Goal: Task Accomplishment & Management: Complete application form

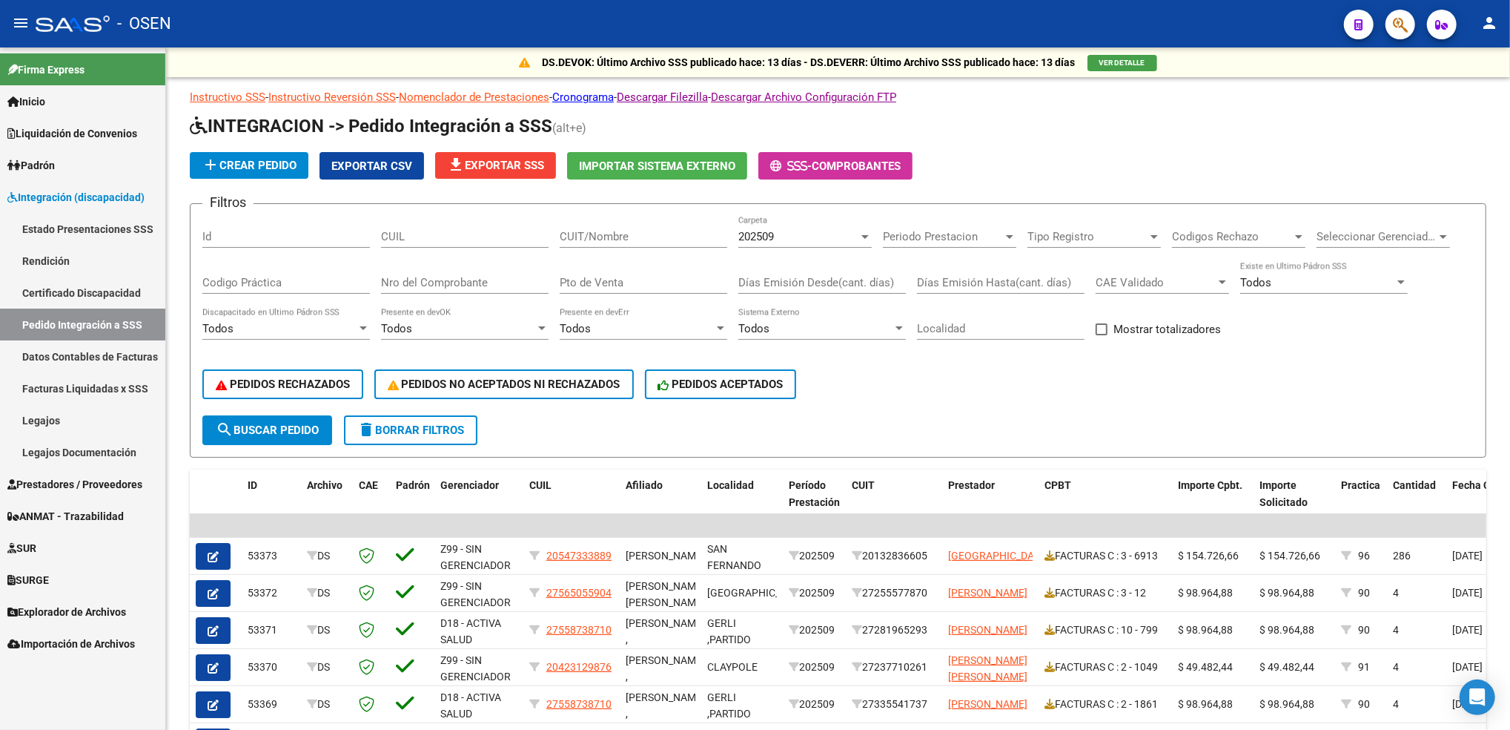
scroll to position [279, 0]
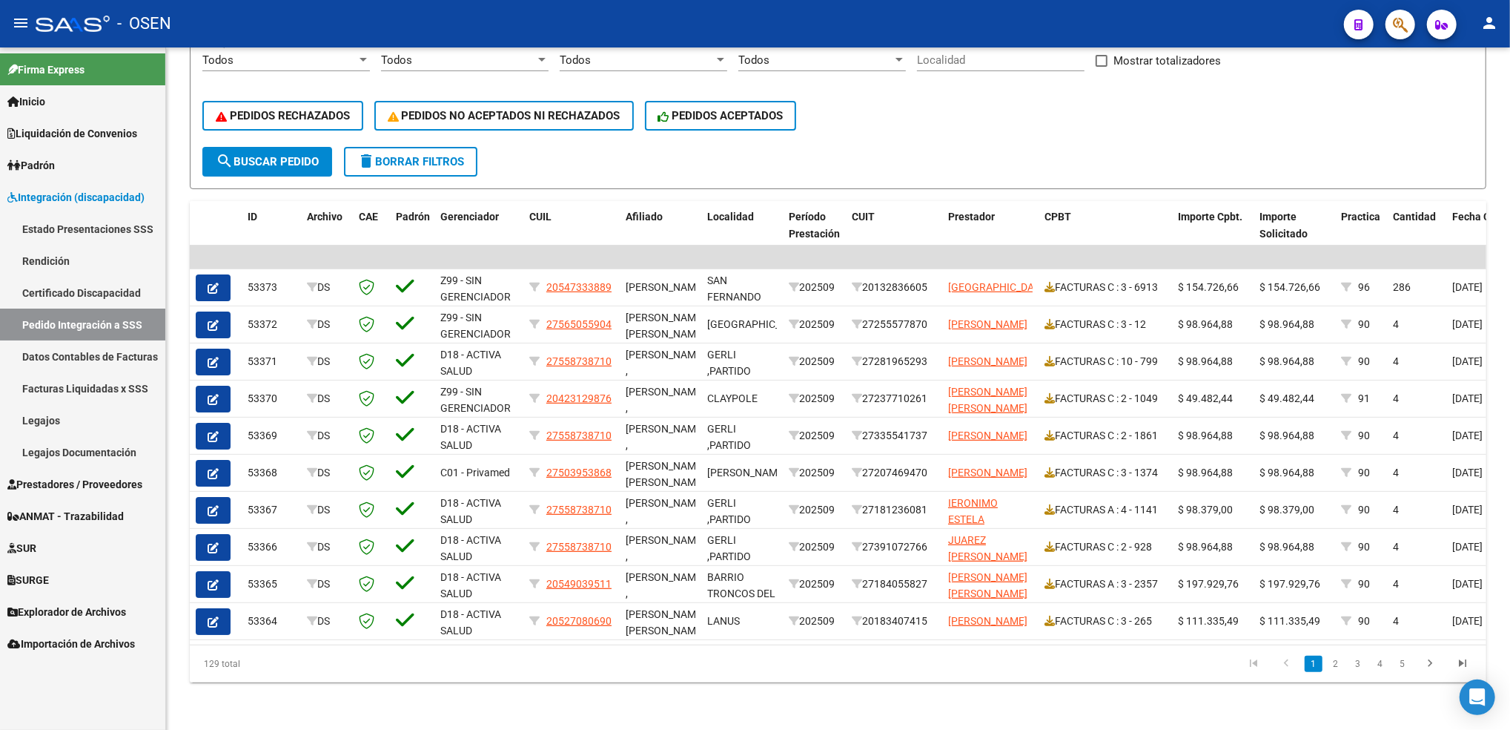
click at [102, 483] on span "Prestadores / Proveedores" at bounding box center [74, 484] width 135 height 16
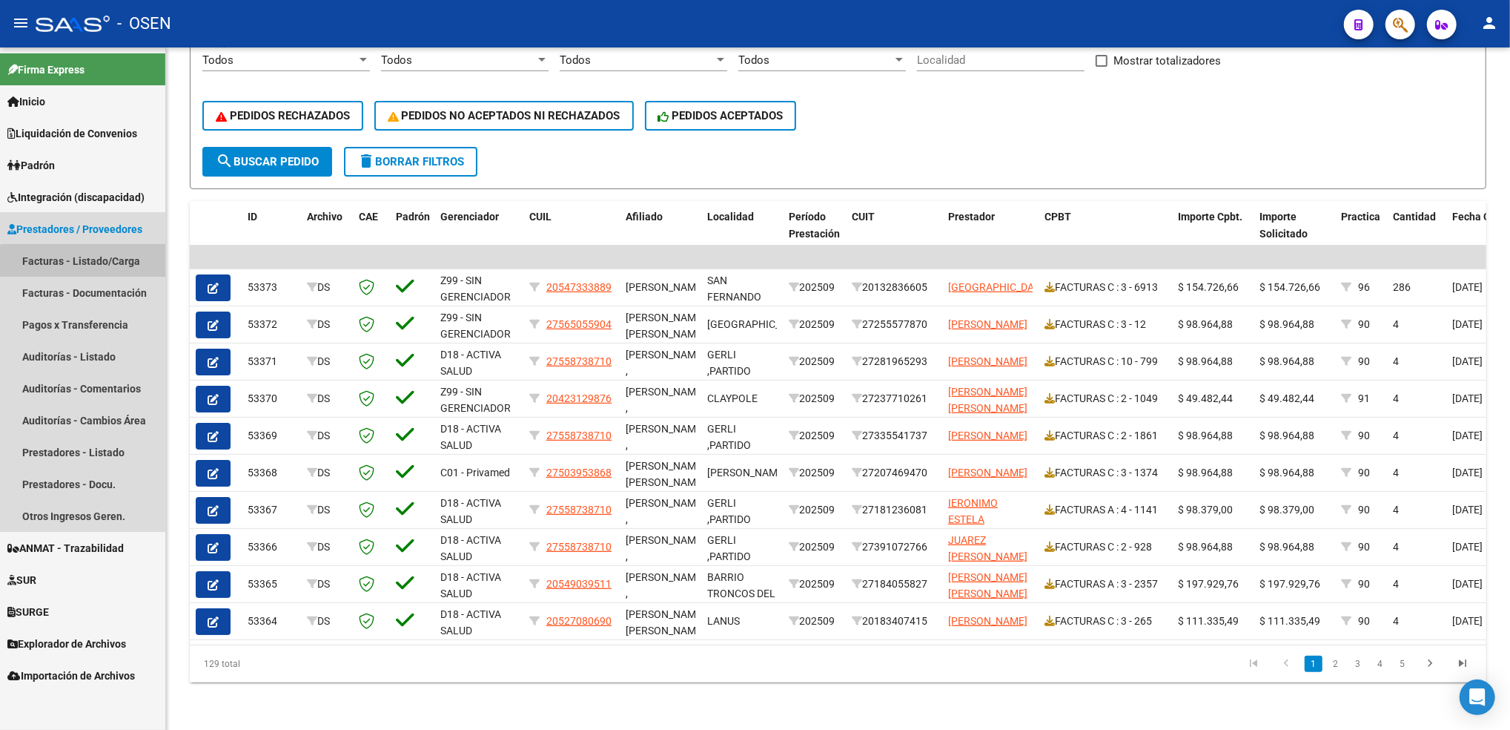
click at [90, 274] on link "Facturas - Listado/Carga" at bounding box center [82, 261] width 165 height 32
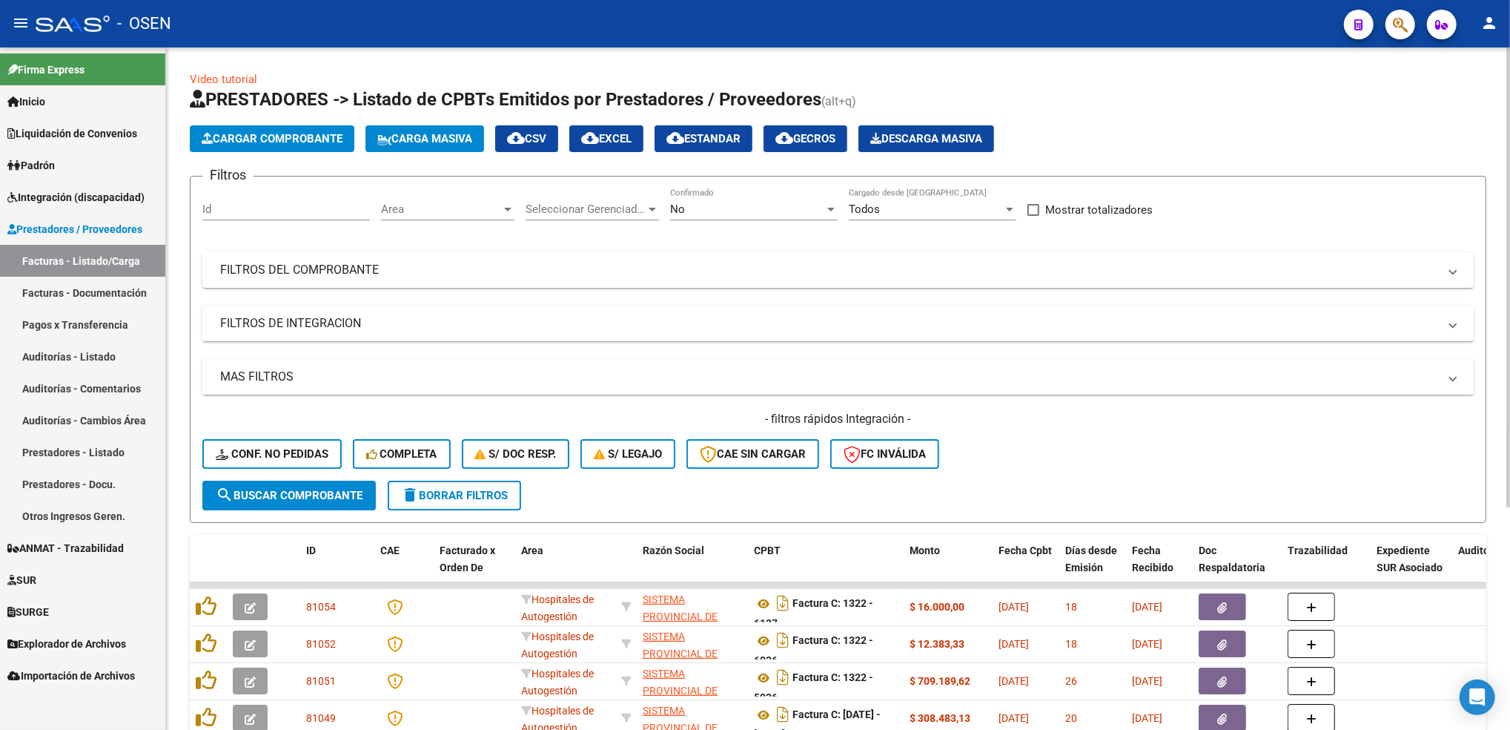
click at [294, 140] on span "Cargar Comprobante" at bounding box center [272, 138] width 141 height 13
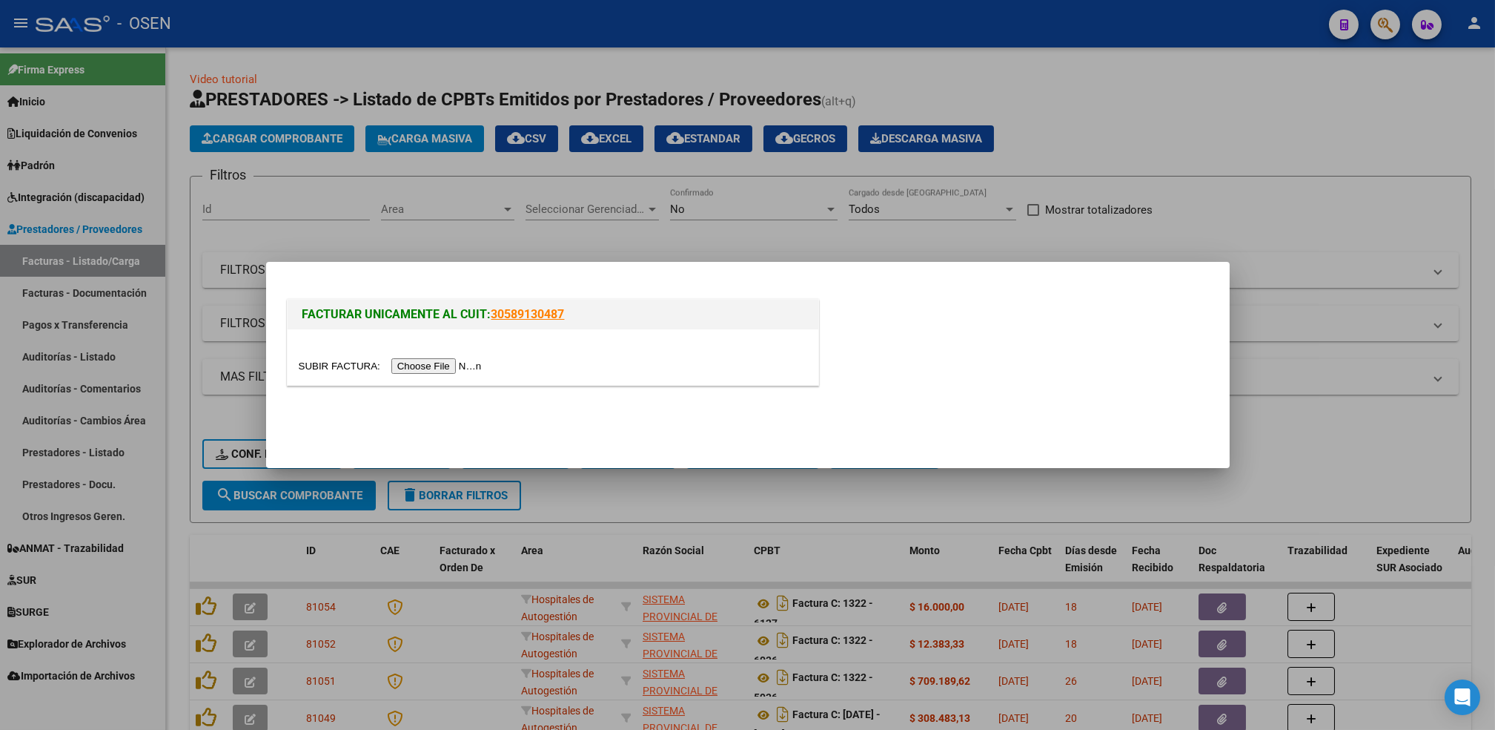
click at [434, 360] on input "file" at bounding box center [393, 366] width 188 height 16
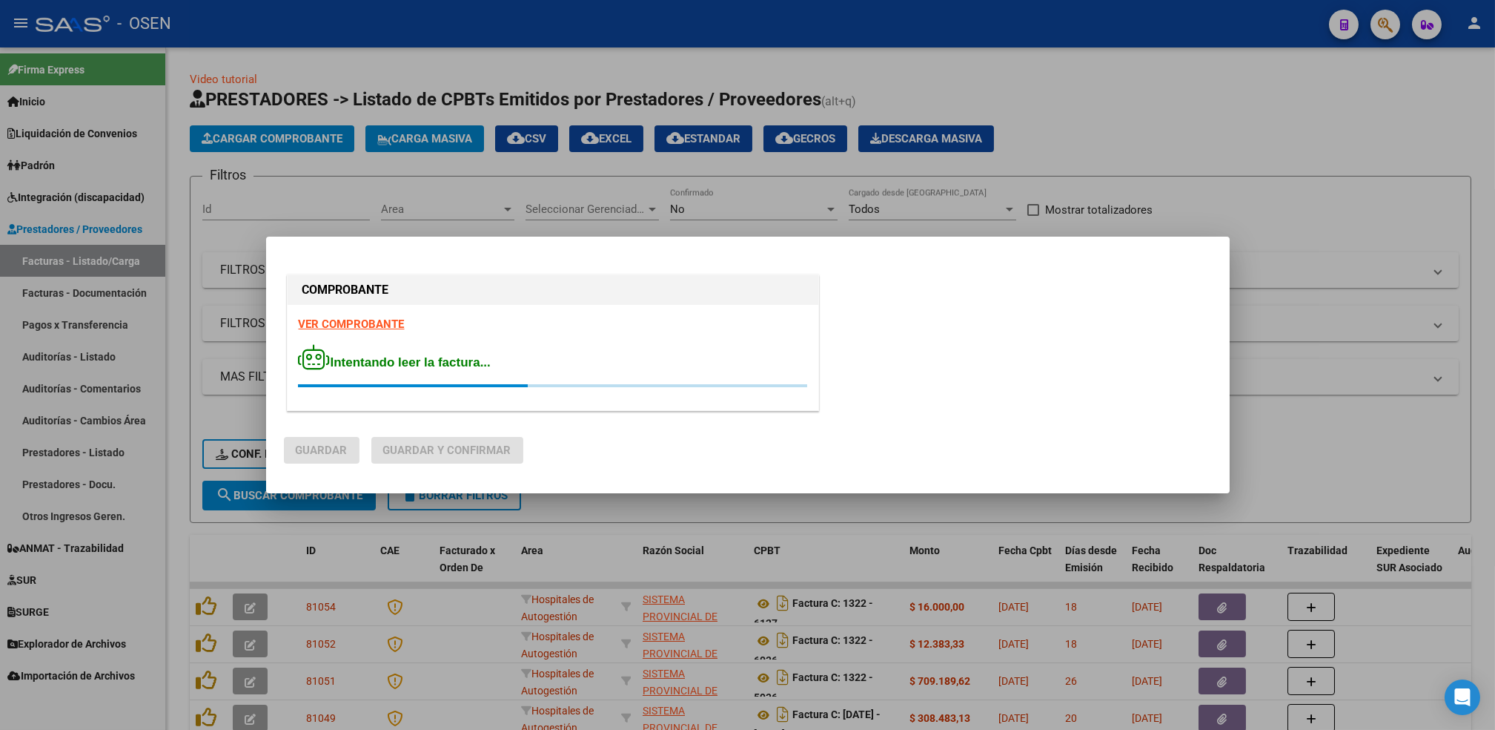
click at [347, 324] on strong "VER COMPROBANTE" at bounding box center [352, 323] width 106 height 13
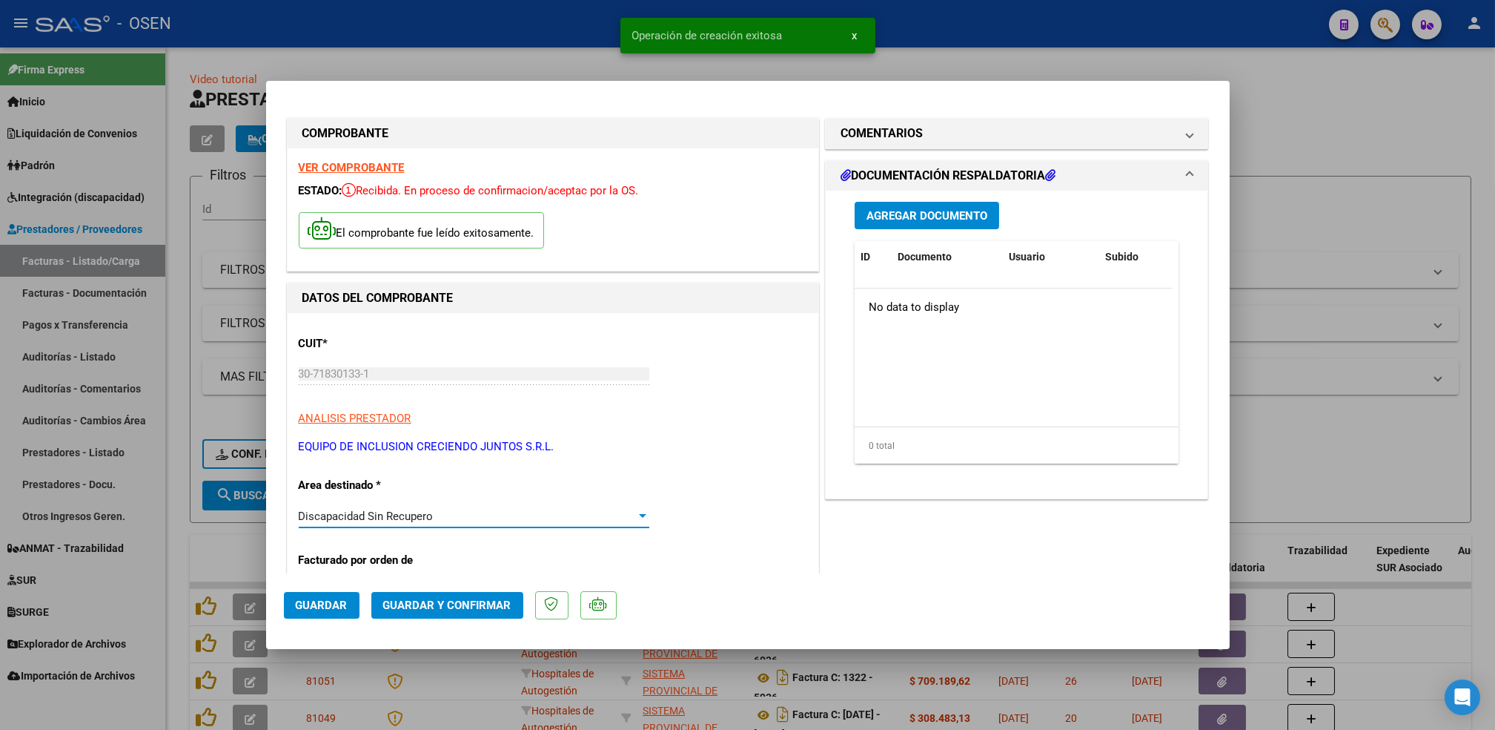
click at [592, 513] on div "Discapacidad Sin Recupero" at bounding box center [467, 515] width 337 height 13
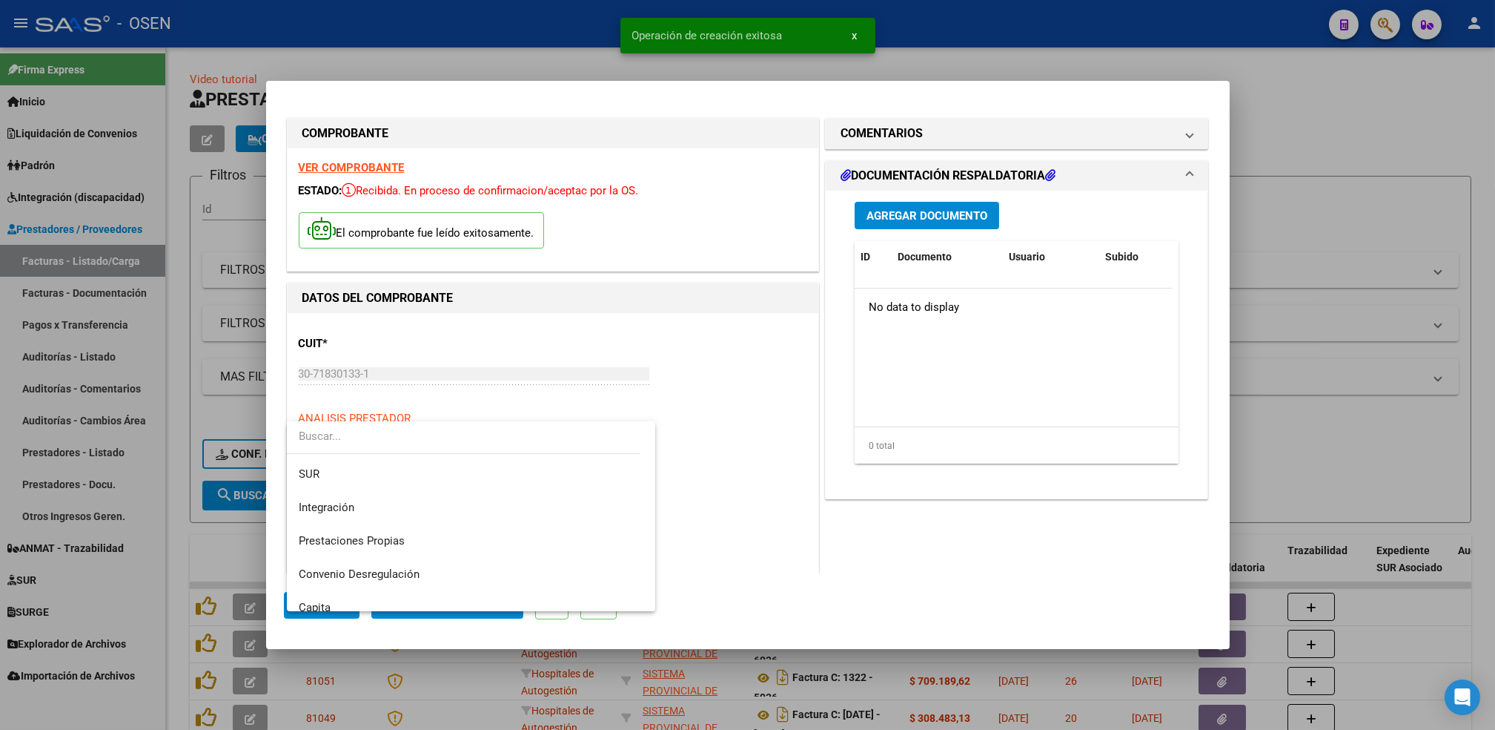
scroll to position [43, 0]
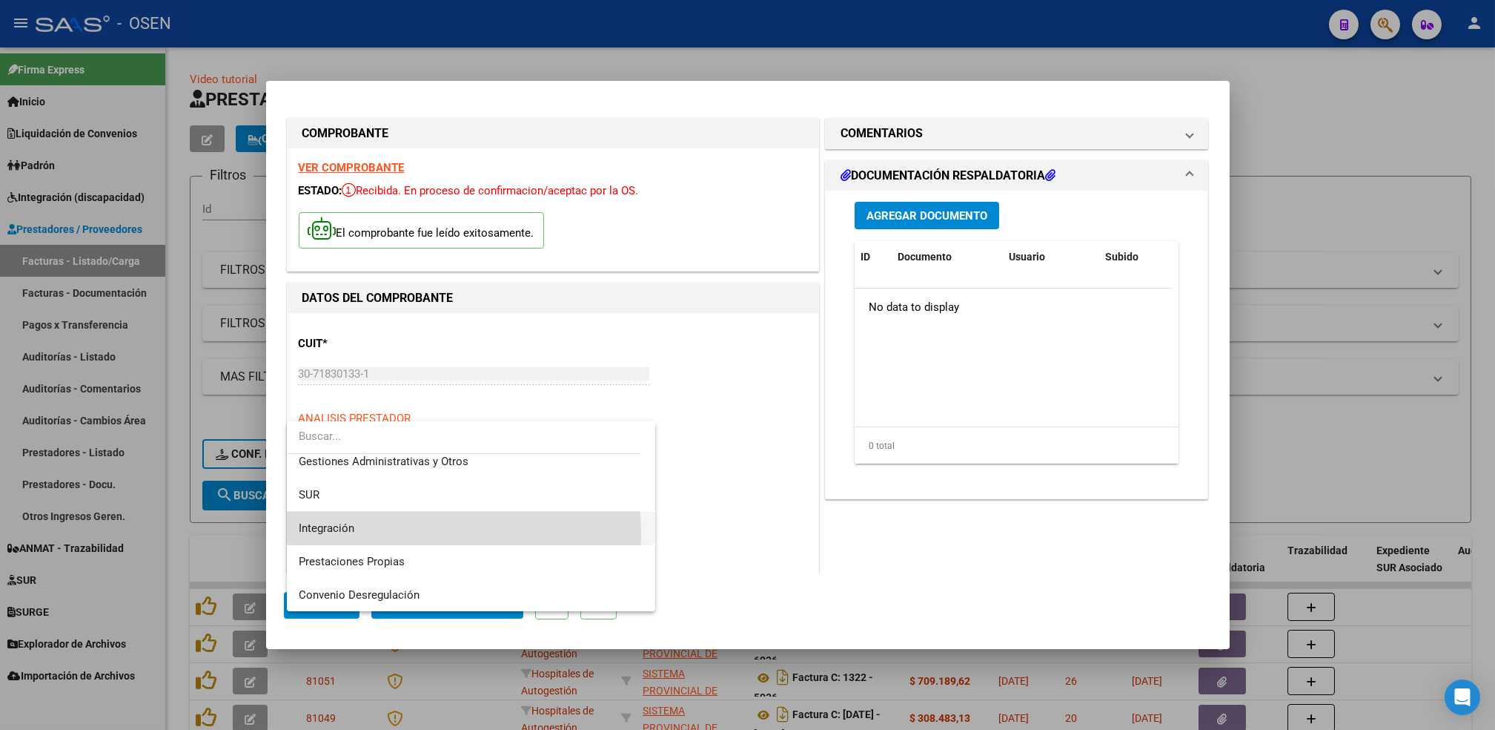
click at [363, 532] on span "Integración" at bounding box center [471, 528] width 345 height 33
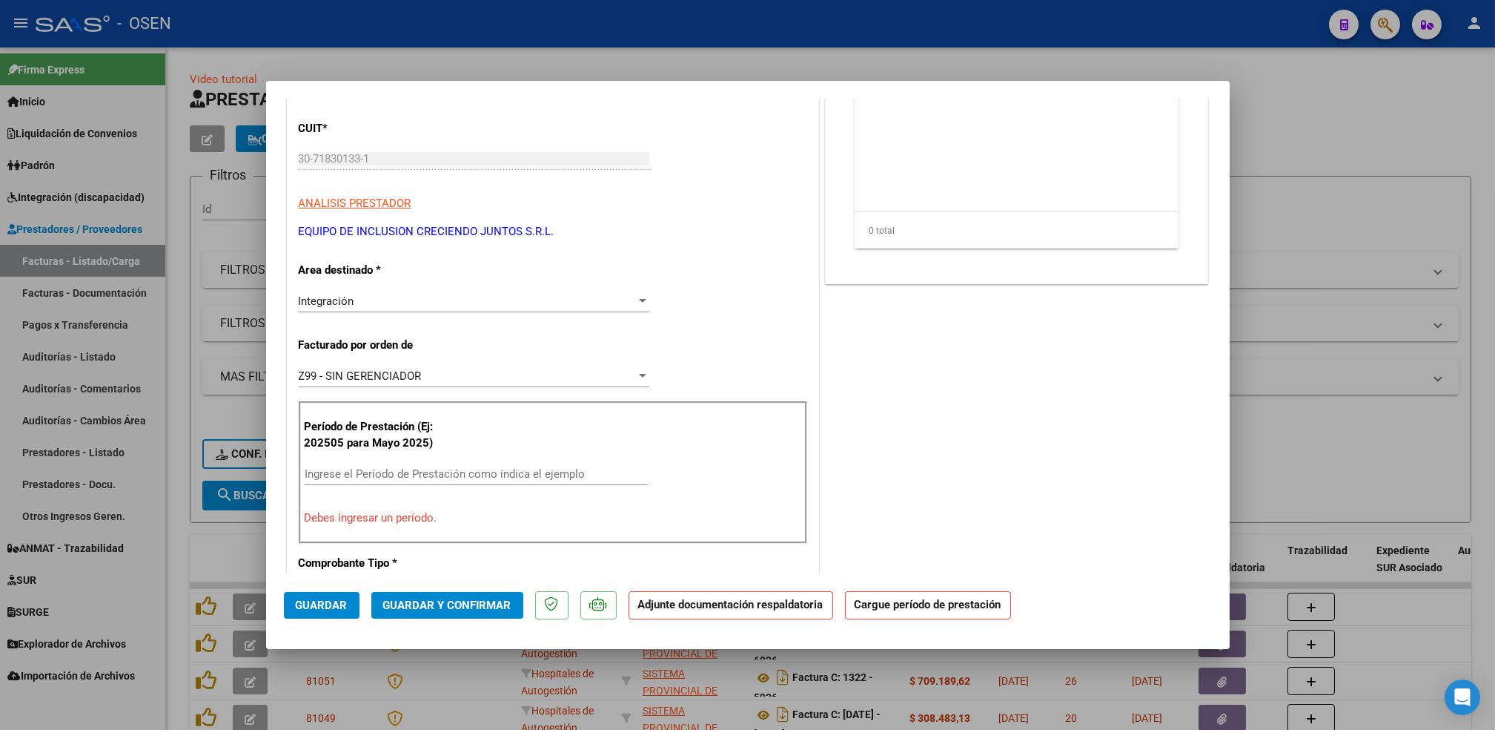
scroll to position [218, 0]
click at [432, 469] on input "Ingrese el Período de Prestación como indica el ejemplo" at bounding box center [476, 470] width 343 height 13
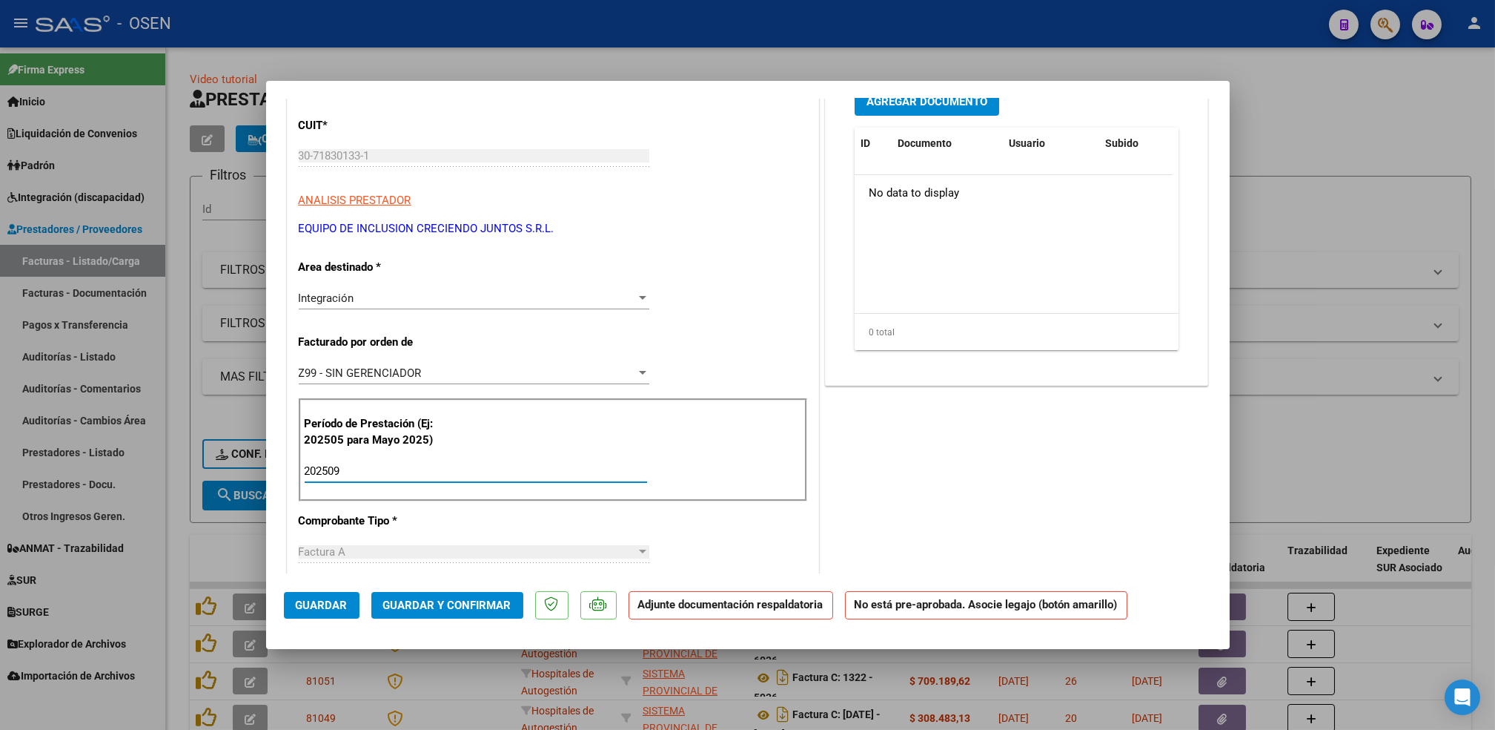
type input "202509"
click at [322, 594] on button "Guardar" at bounding box center [322, 605] width 76 height 27
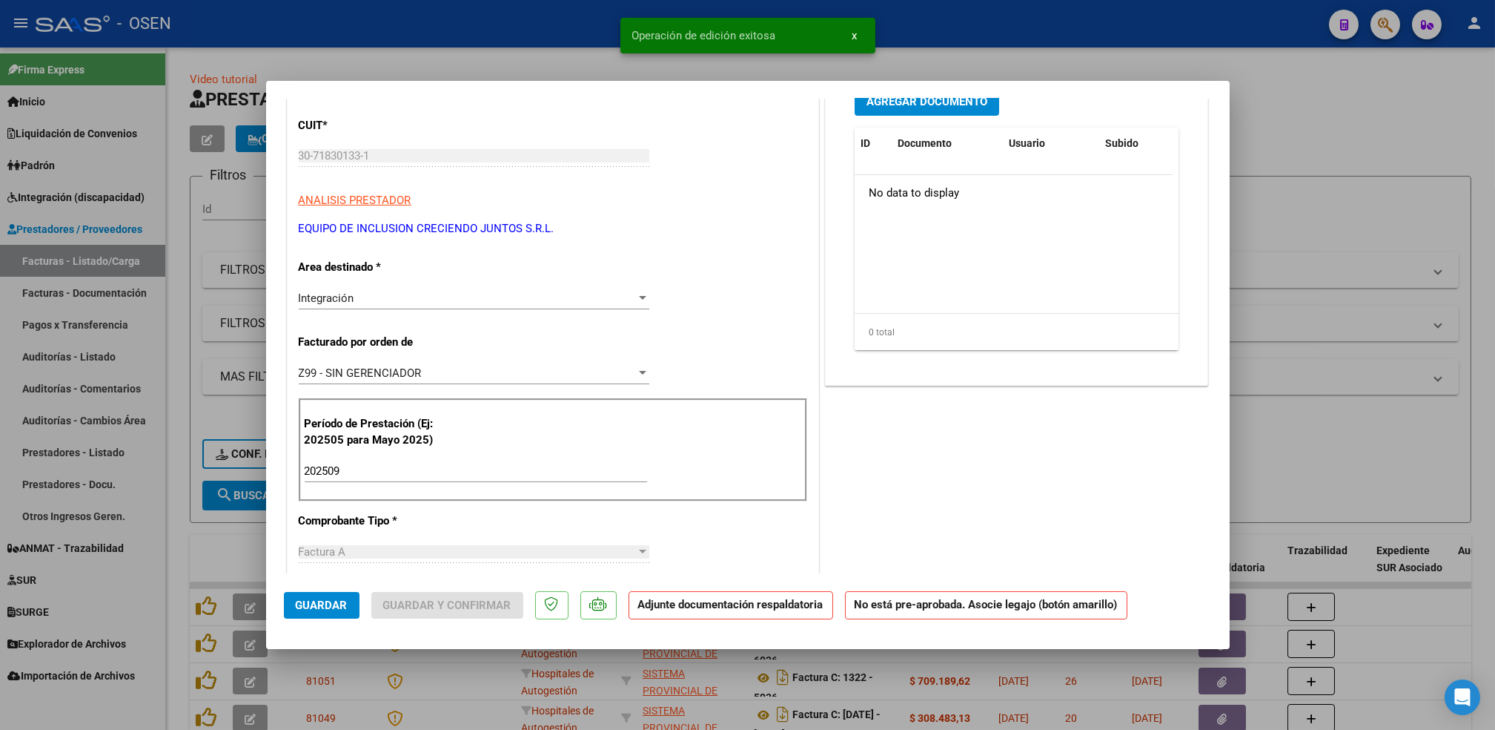
scroll to position [0, 0]
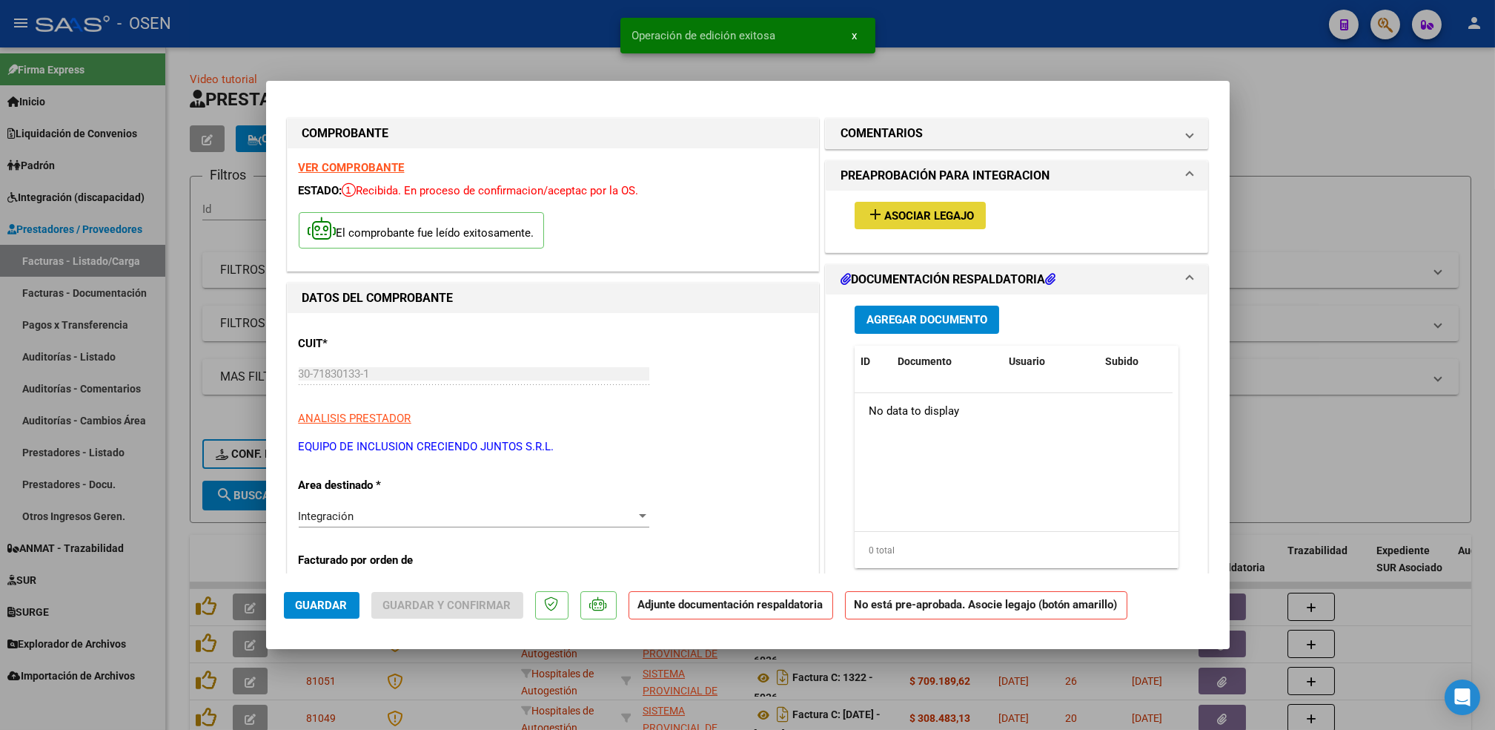
click at [923, 206] on button "add Asociar Legajo" at bounding box center [920, 215] width 131 height 27
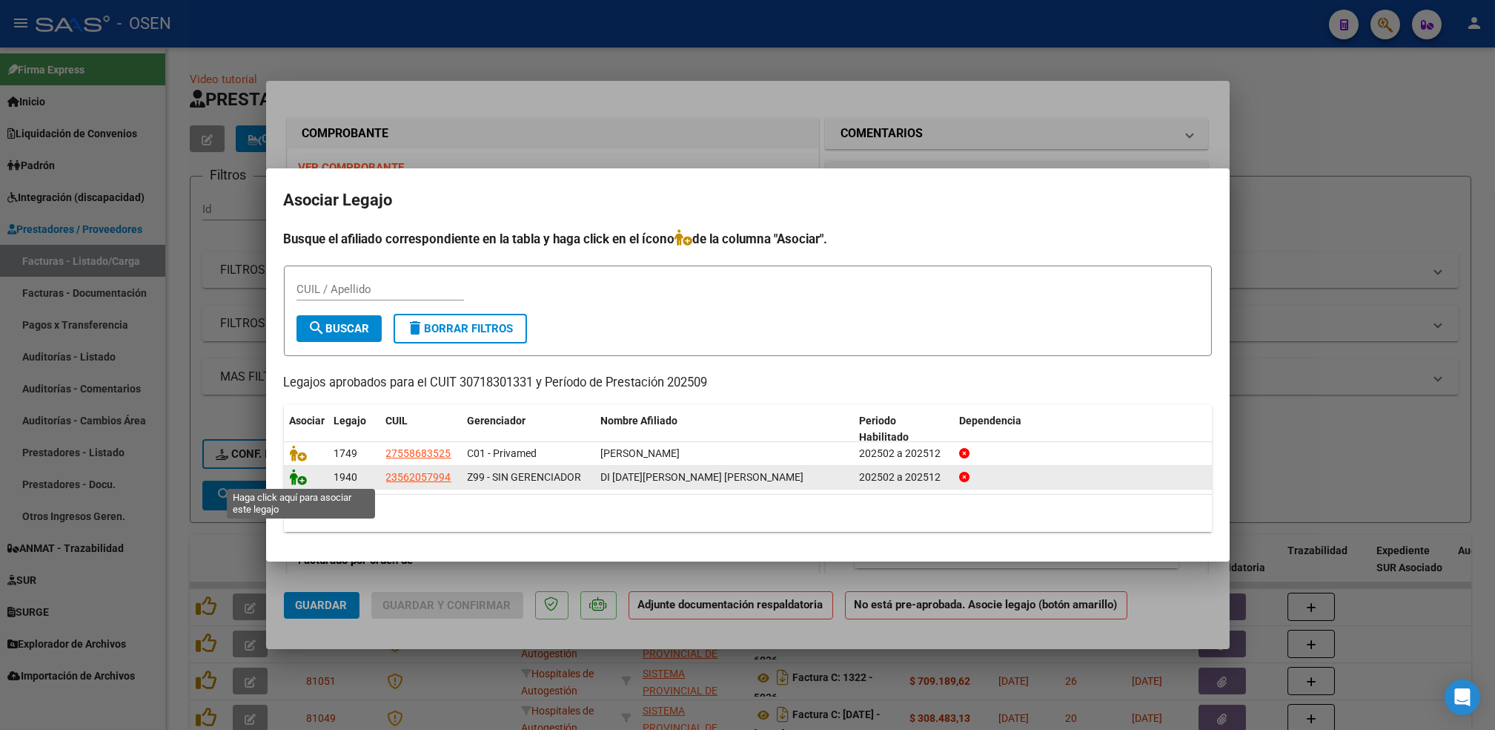
click at [295, 481] on icon at bounding box center [299, 477] width 18 height 16
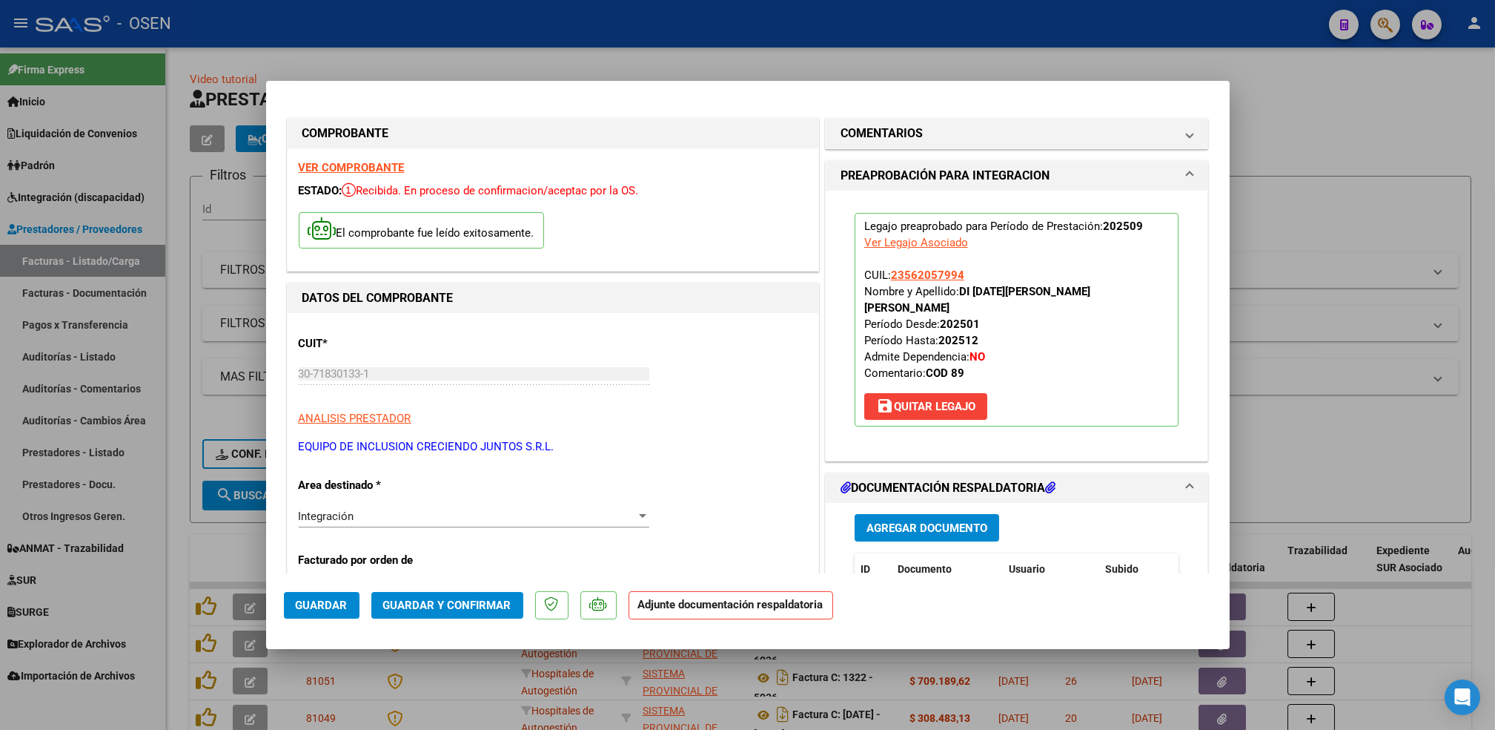
click at [952, 520] on button "Agregar Documento" at bounding box center [927, 527] width 145 height 27
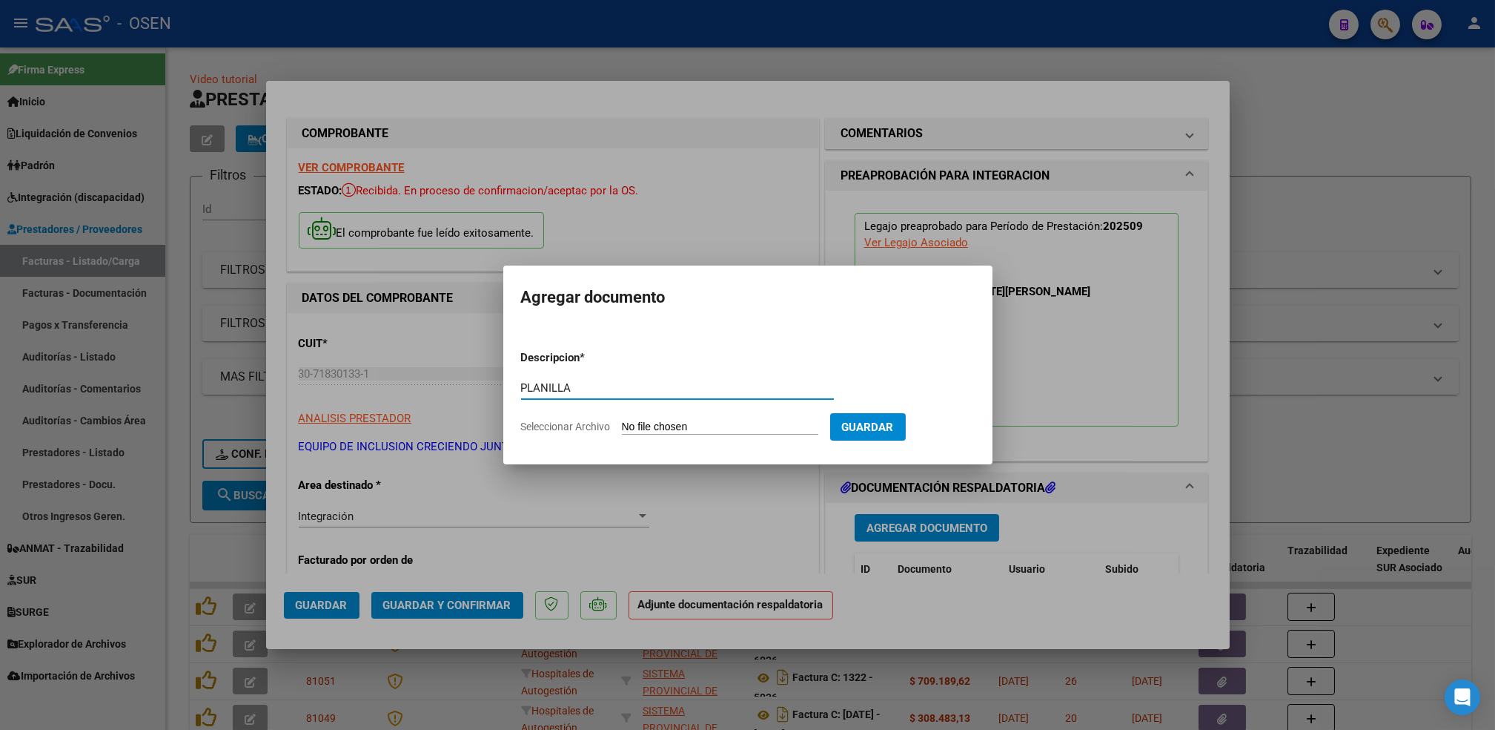
type input "PLANILLA"
click at [622, 420] on input "Seleccionar Archivo" at bounding box center [720, 427] width 196 height 14
type input "C:\fakepath\DI [DATE] SEPTIEMBRE.pdf"
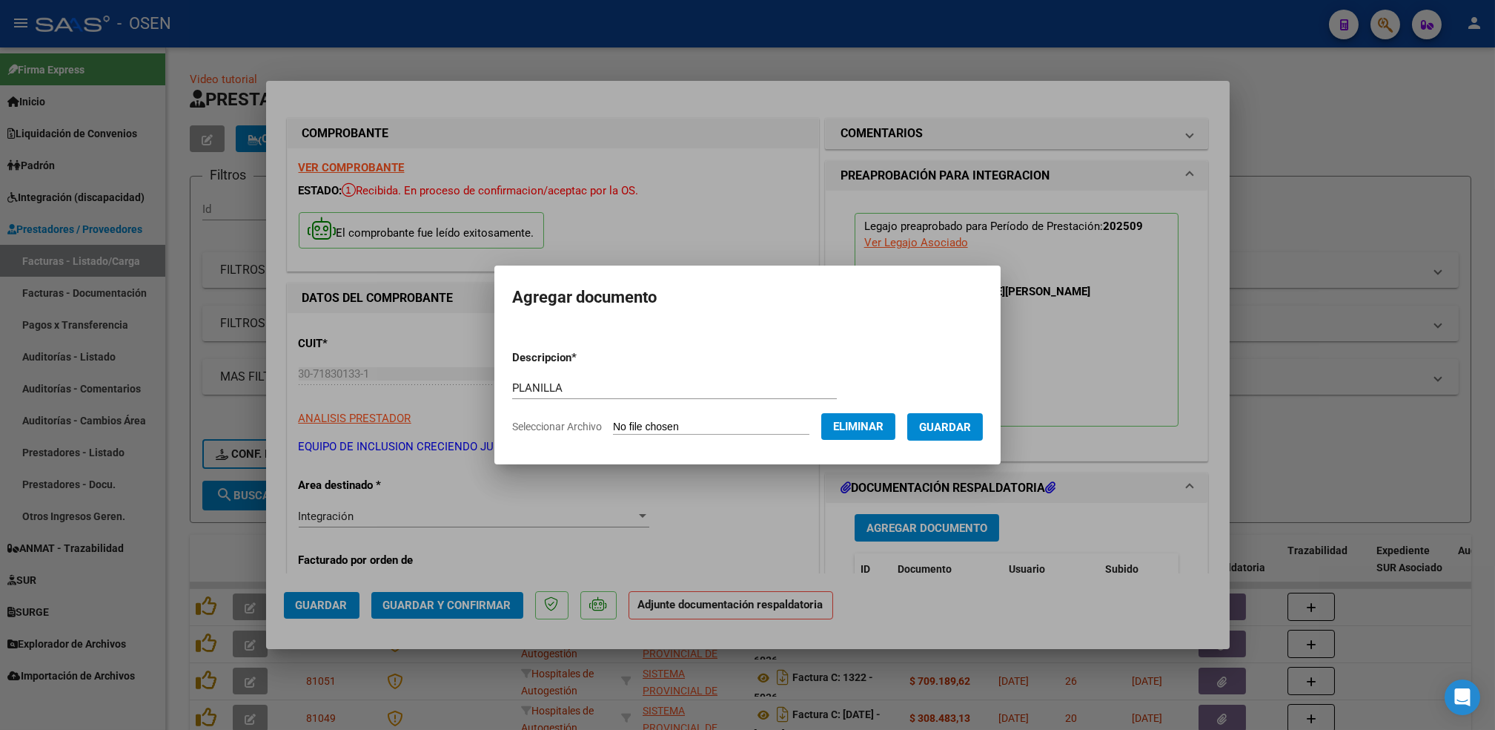
click at [947, 428] on span "Guardar" at bounding box center [945, 426] width 52 height 13
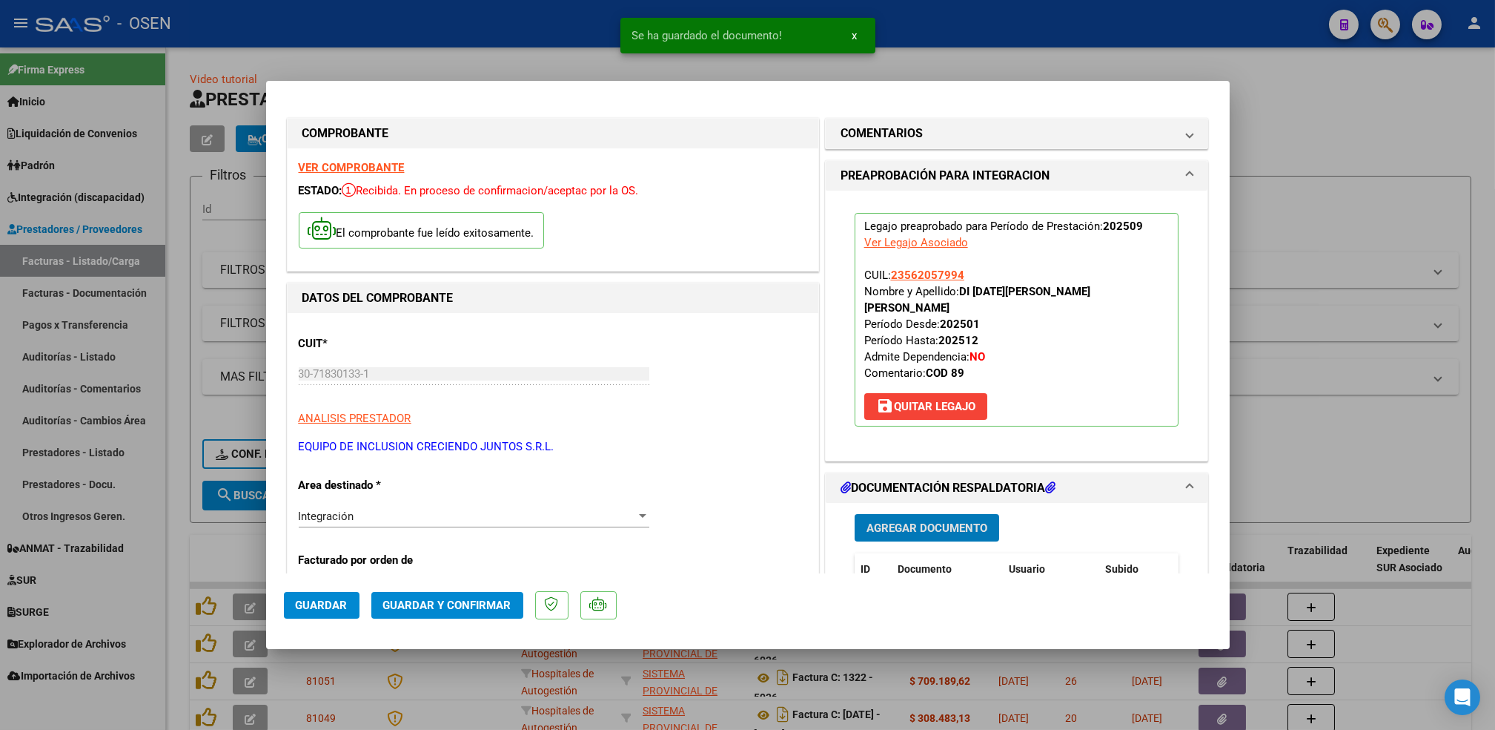
click at [333, 592] on button "Guardar" at bounding box center [322, 605] width 76 height 27
click at [169, 532] on div at bounding box center [747, 365] width 1495 height 730
type input "$ 0,00"
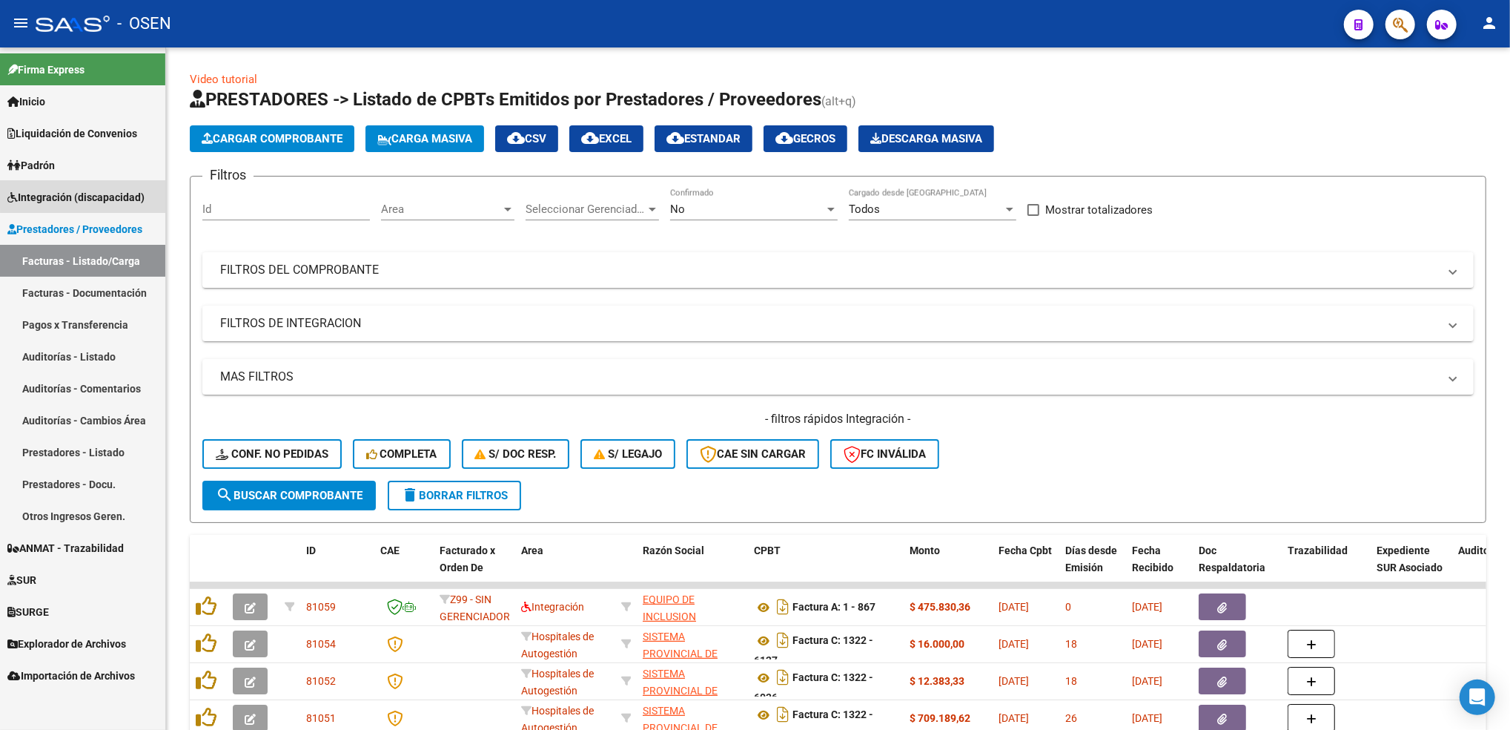
click at [139, 194] on span "Integración (discapacidad)" at bounding box center [75, 197] width 137 height 16
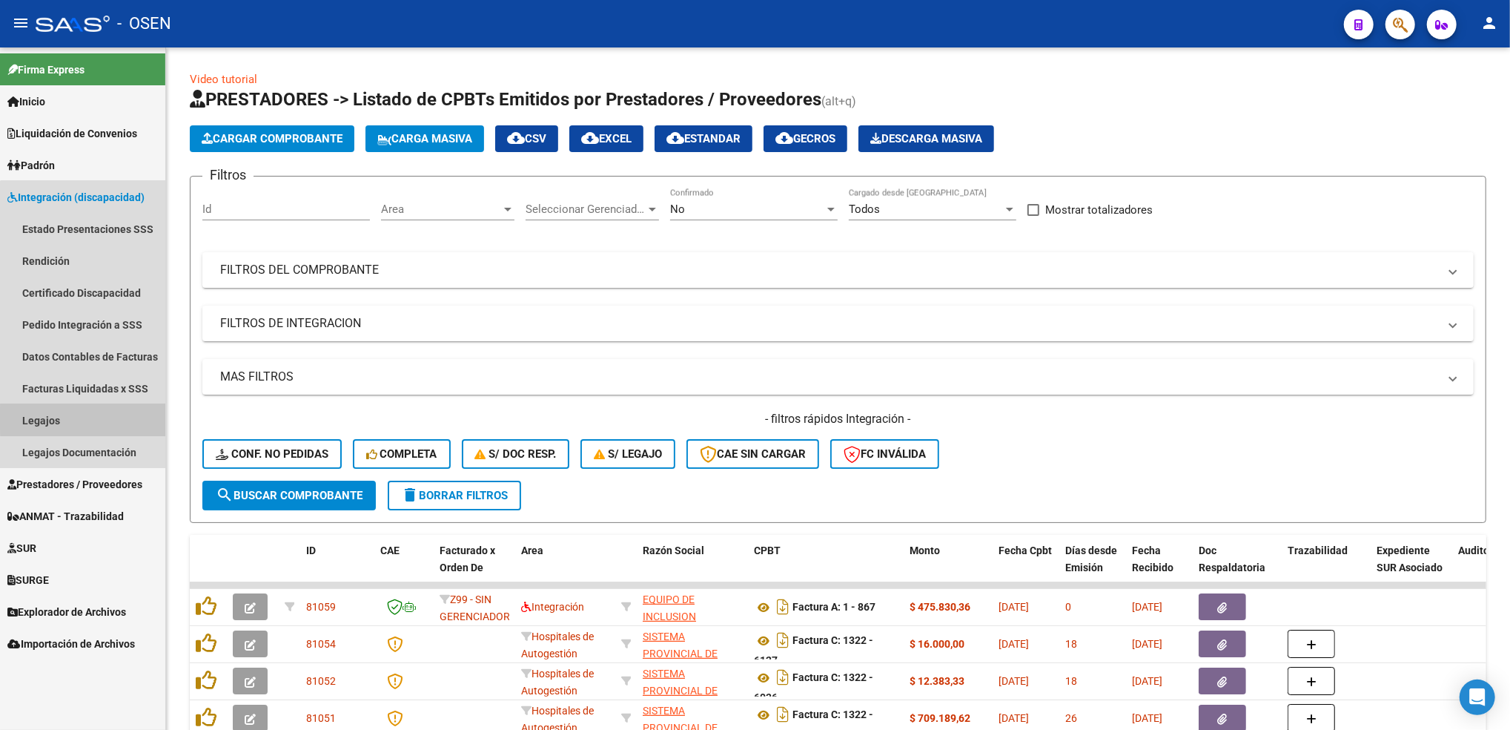
click at [101, 418] on link "Legajos" at bounding box center [82, 420] width 165 height 32
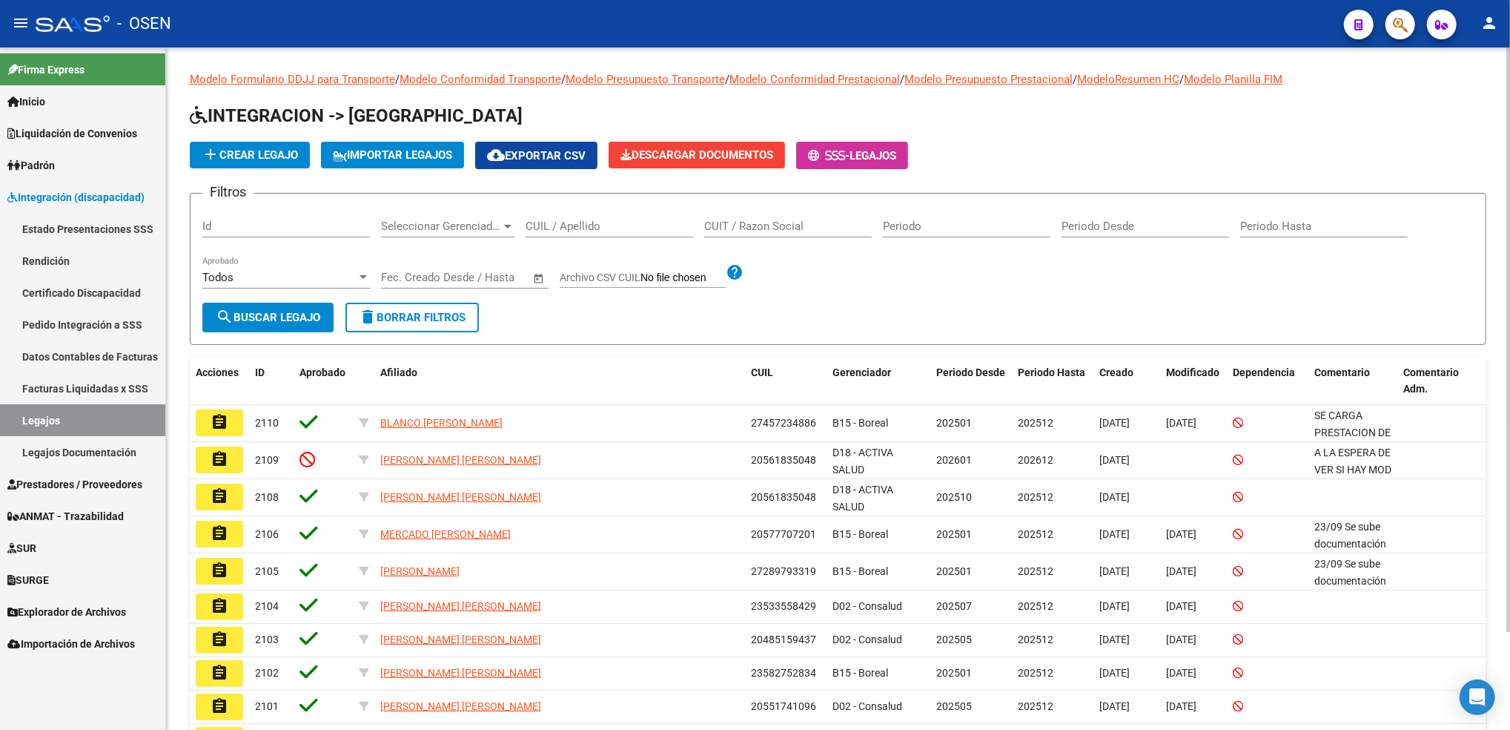
click at [601, 231] on input "CUIL / Apellido" at bounding box center [610, 225] width 168 height 13
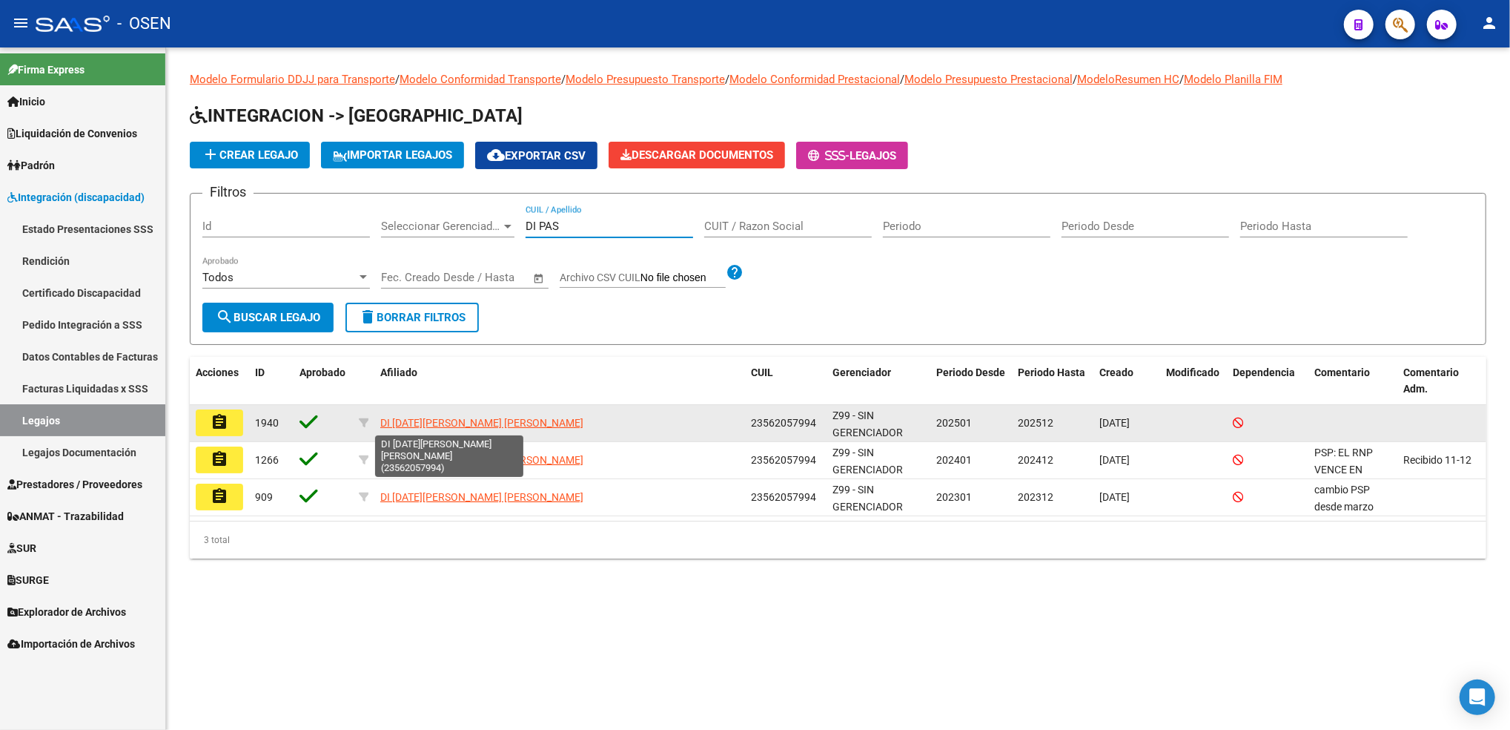
type input "DI PAS"
click at [472, 427] on app-link-go-to "DI [DATE][PERSON_NAME] [PERSON_NAME]" at bounding box center [481, 422] width 203 height 17
click at [470, 420] on span "DI [DATE][PERSON_NAME] [PERSON_NAME]" at bounding box center [481, 423] width 203 height 12
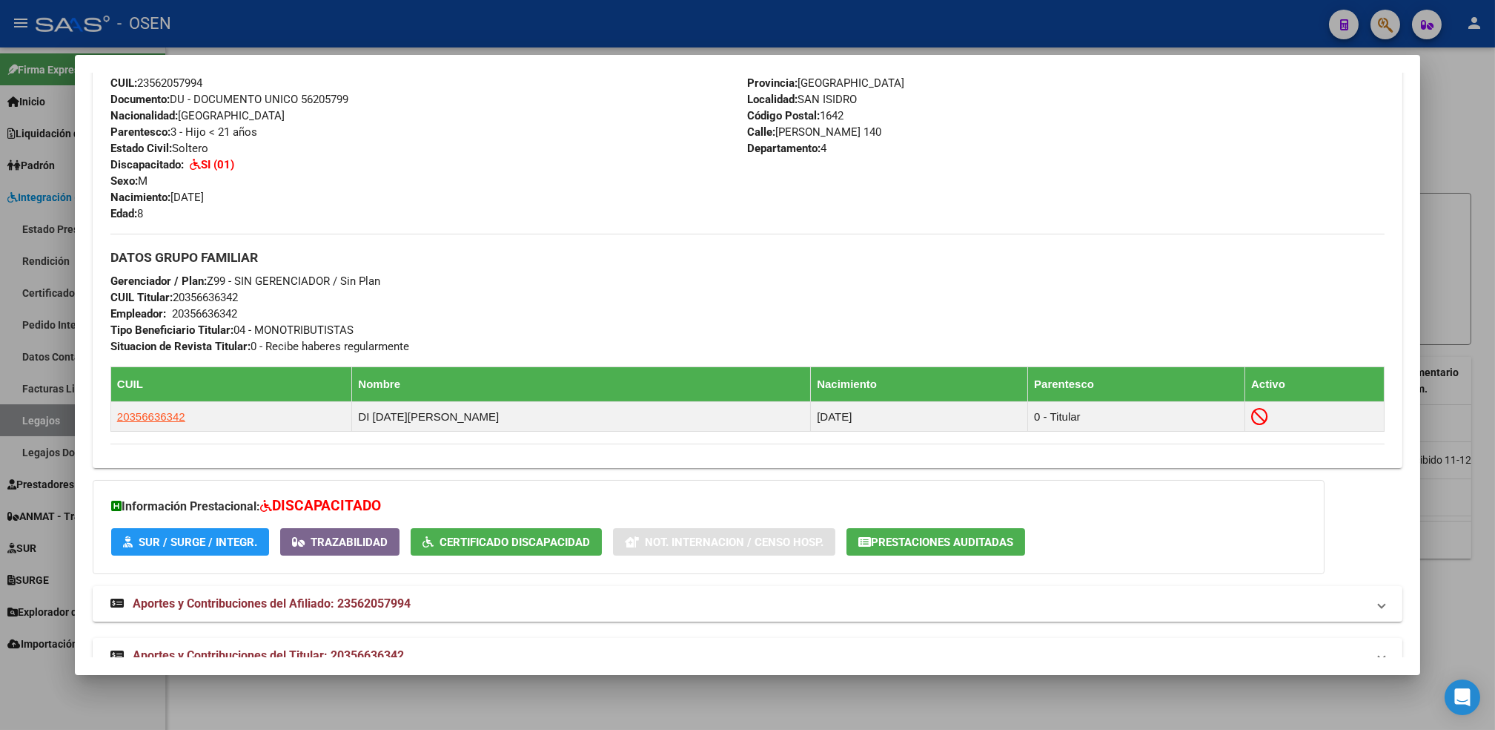
scroll to position [569, 0]
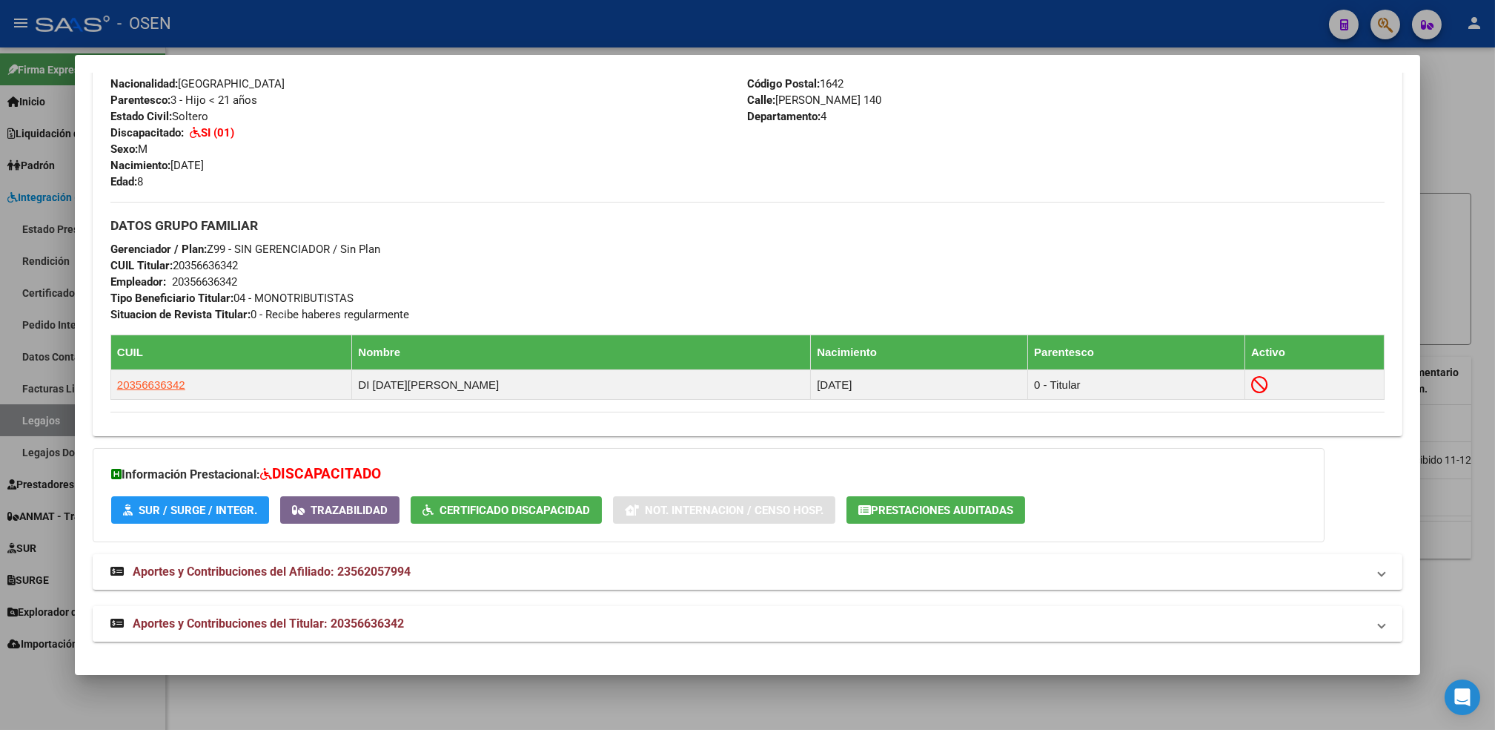
click at [629, 624] on mat-panel-title "Aportes y Contribuciones del Titular: 20356636342" at bounding box center [738, 624] width 1257 height 18
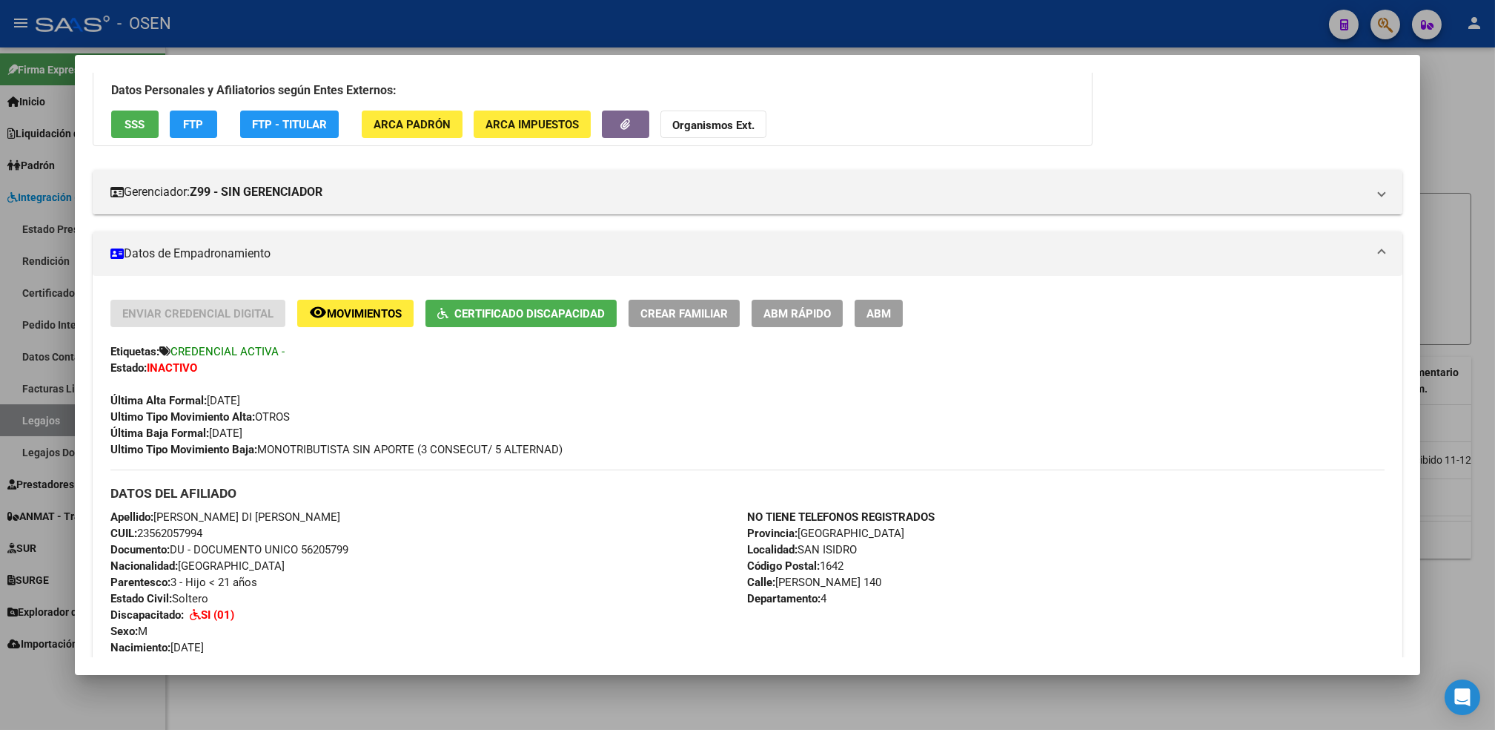
scroll to position [69, 0]
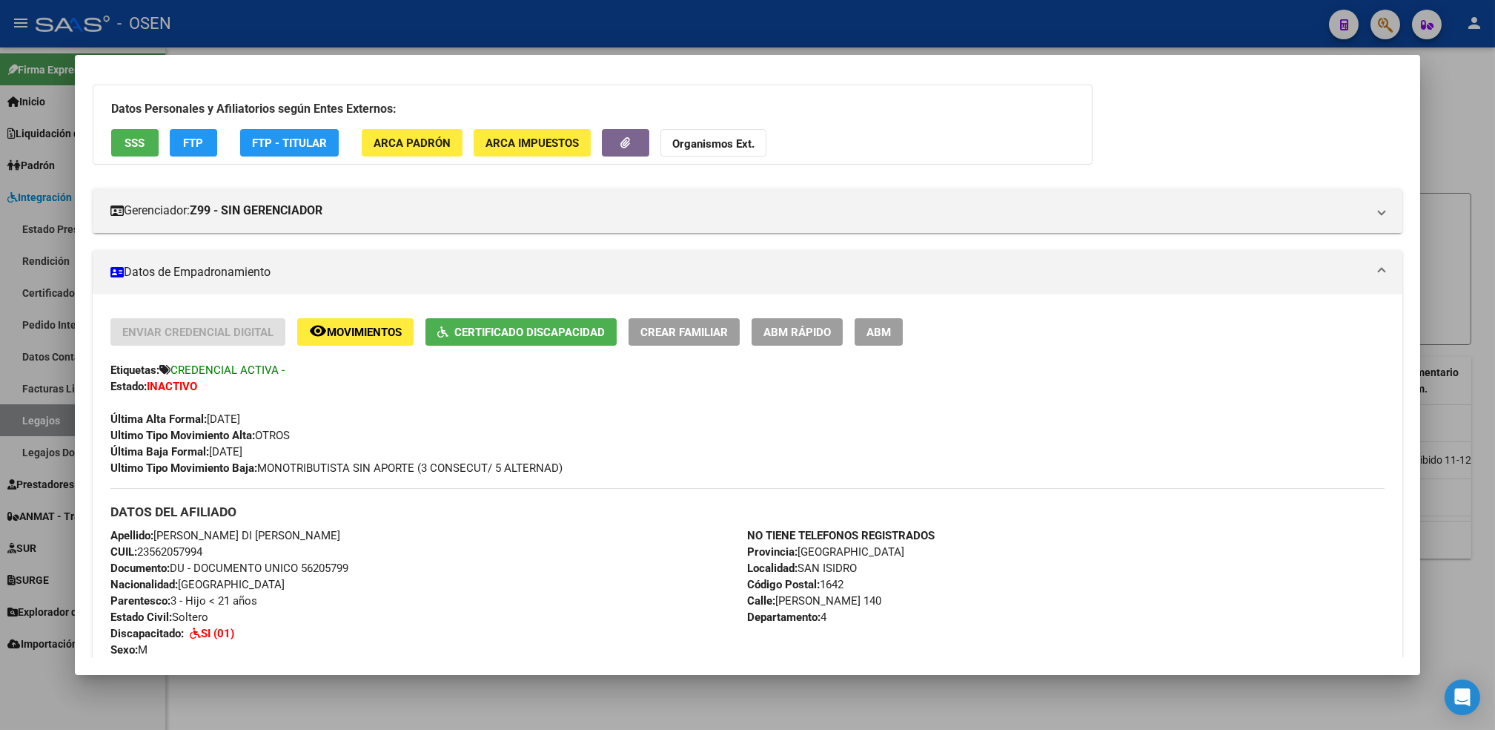
click at [596, 706] on div at bounding box center [747, 365] width 1495 height 730
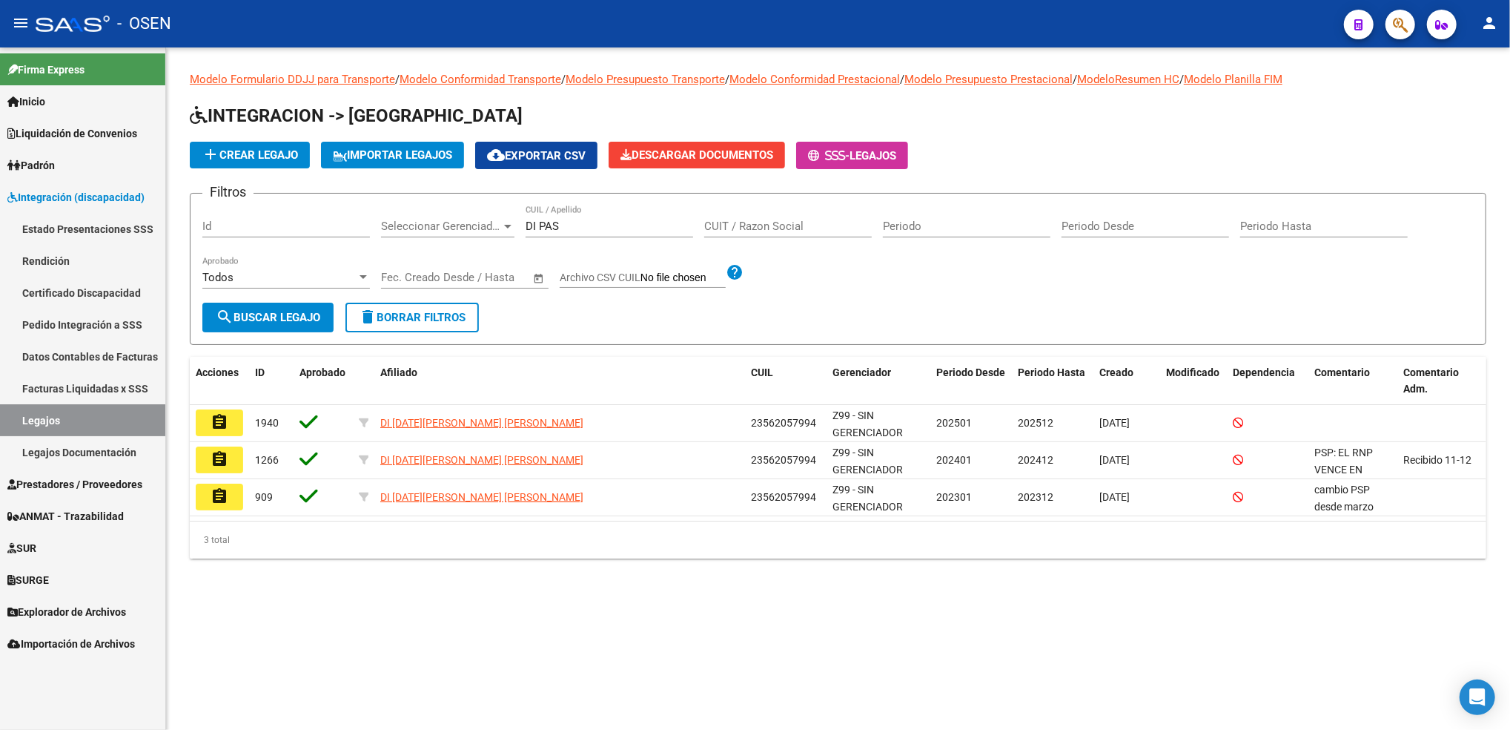
click at [90, 481] on span "Prestadores / Proveedores" at bounding box center [74, 484] width 135 height 16
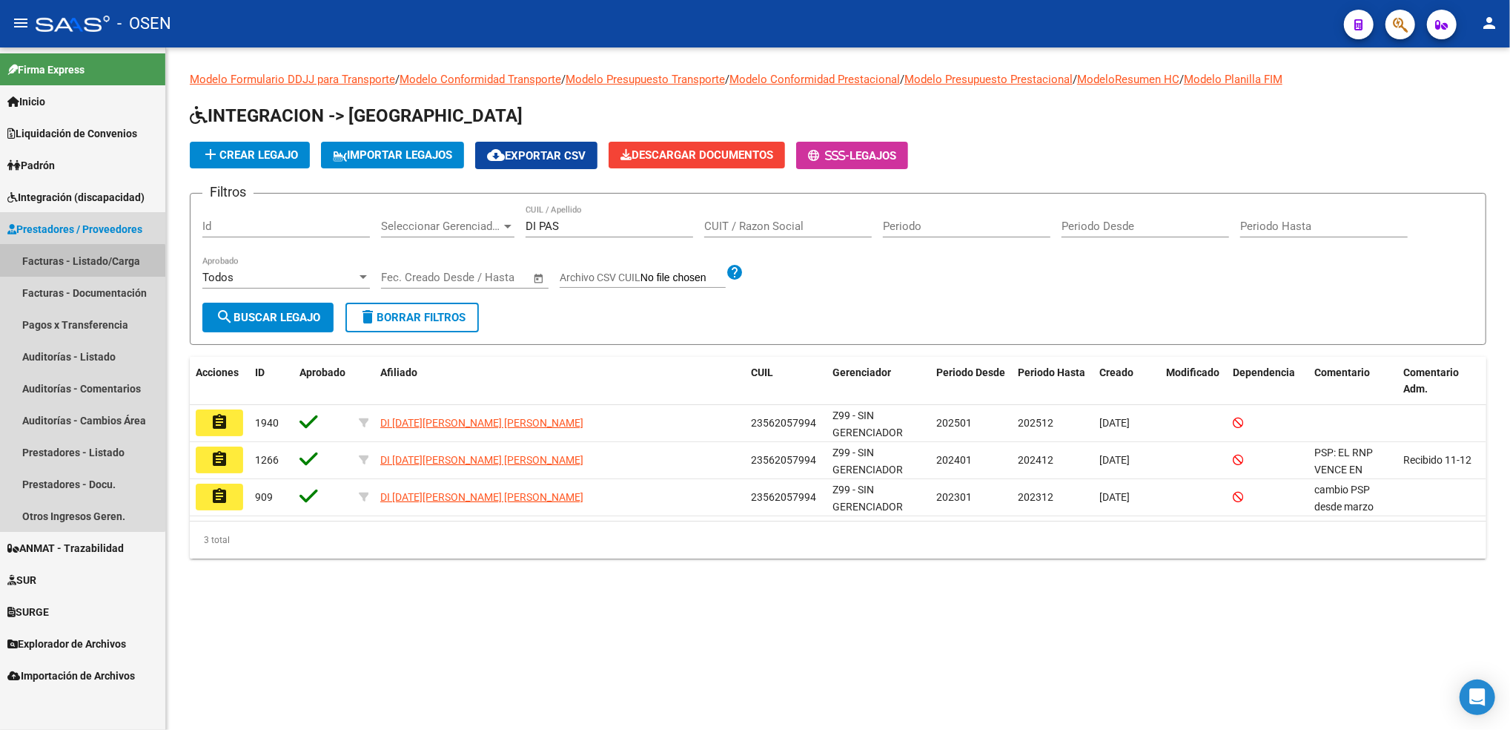
click at [72, 265] on link "Facturas - Listado/Carga" at bounding box center [82, 261] width 165 height 32
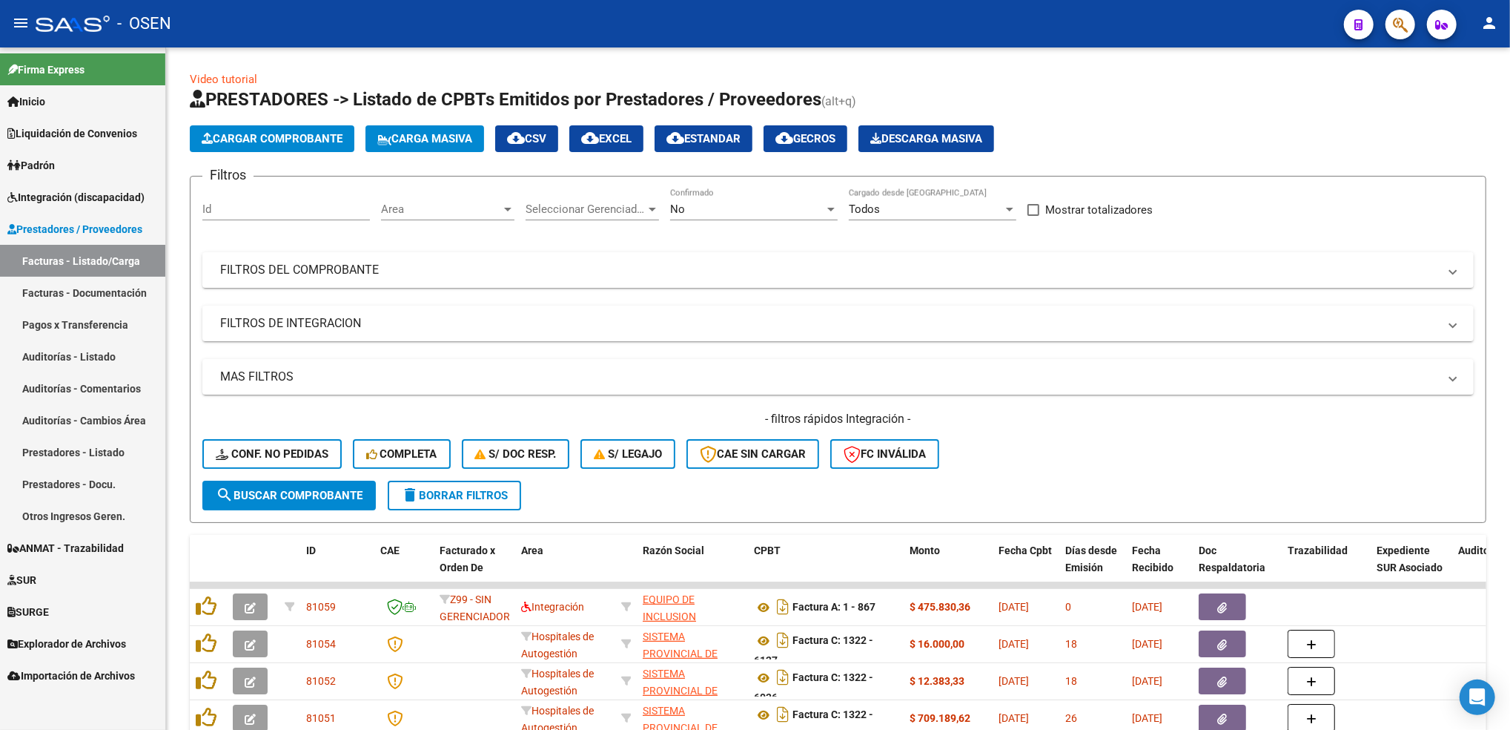
click at [73, 200] on span "Integración (discapacidad)" at bounding box center [75, 197] width 137 height 16
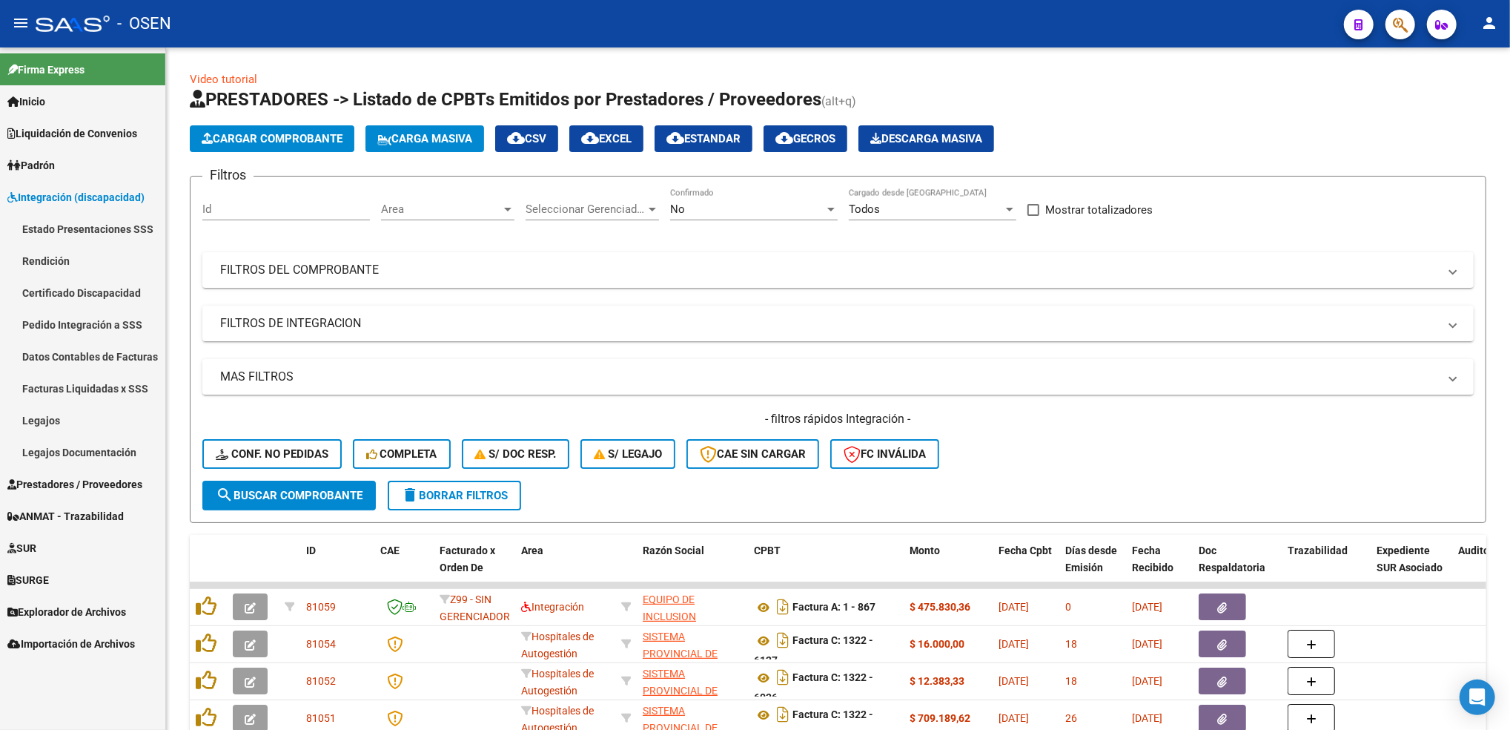
click at [92, 416] on link "Legajos" at bounding box center [82, 420] width 165 height 32
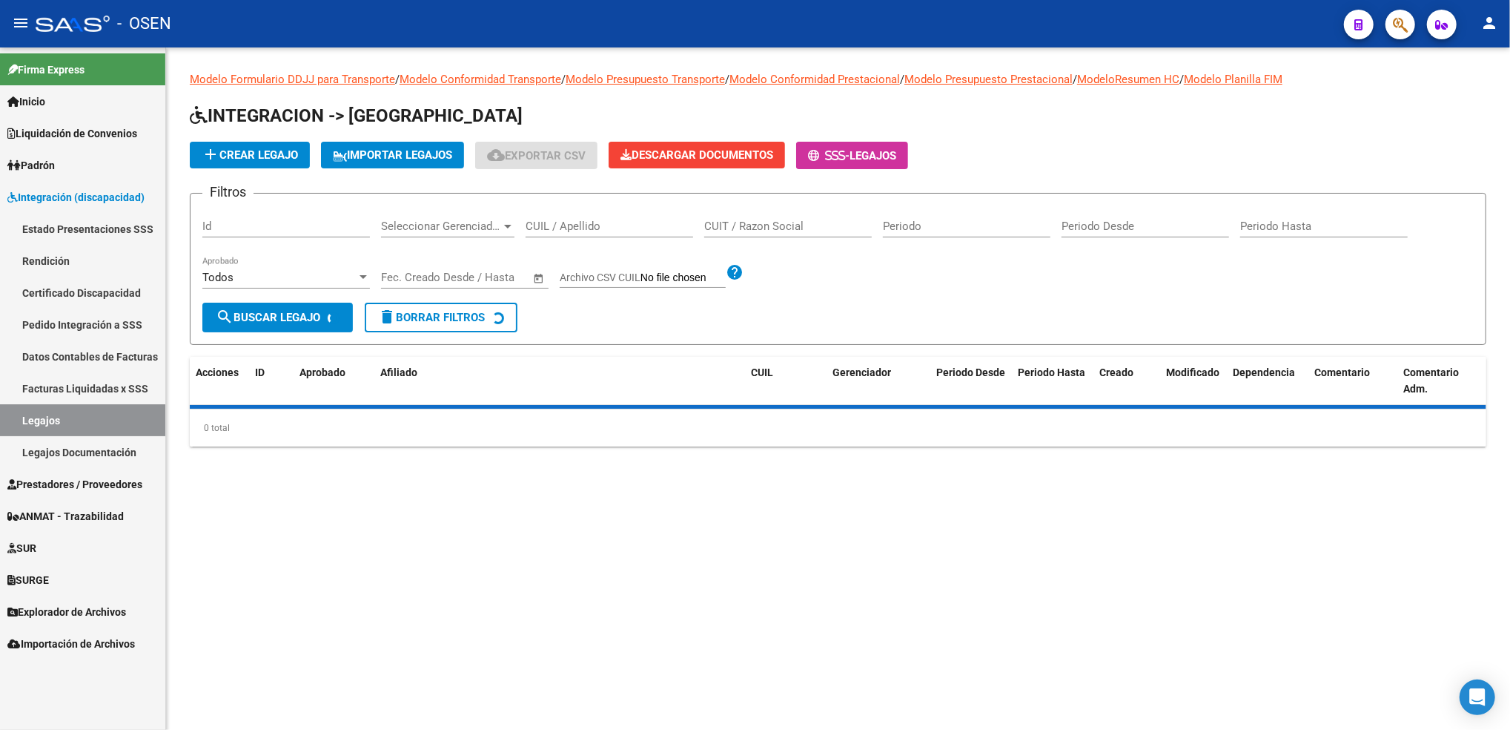
click at [624, 225] on input "CUIL / Apellido" at bounding box center [610, 225] width 168 height 13
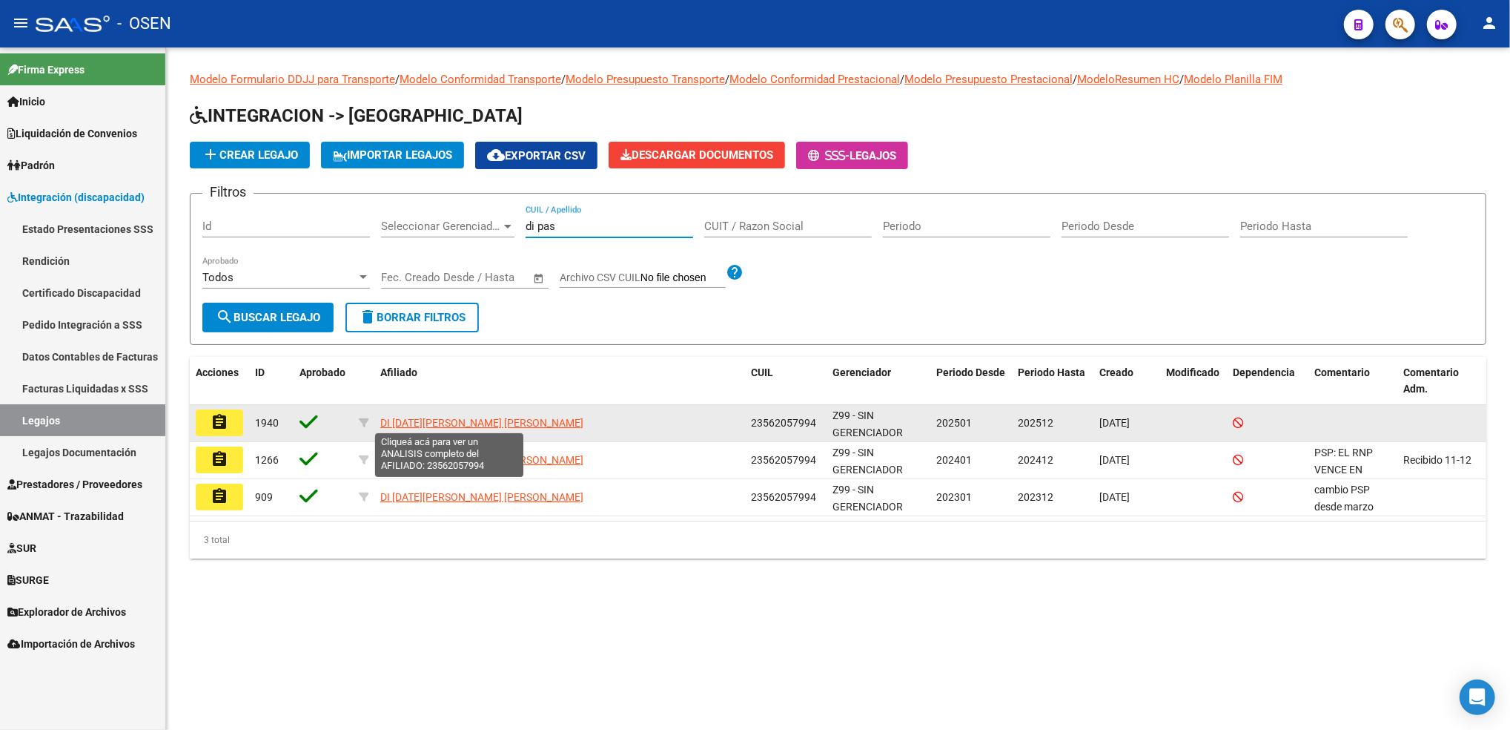
type input "di pas"
click at [466, 423] on span "DI [DATE][PERSON_NAME] [PERSON_NAME]" at bounding box center [481, 423] width 203 height 12
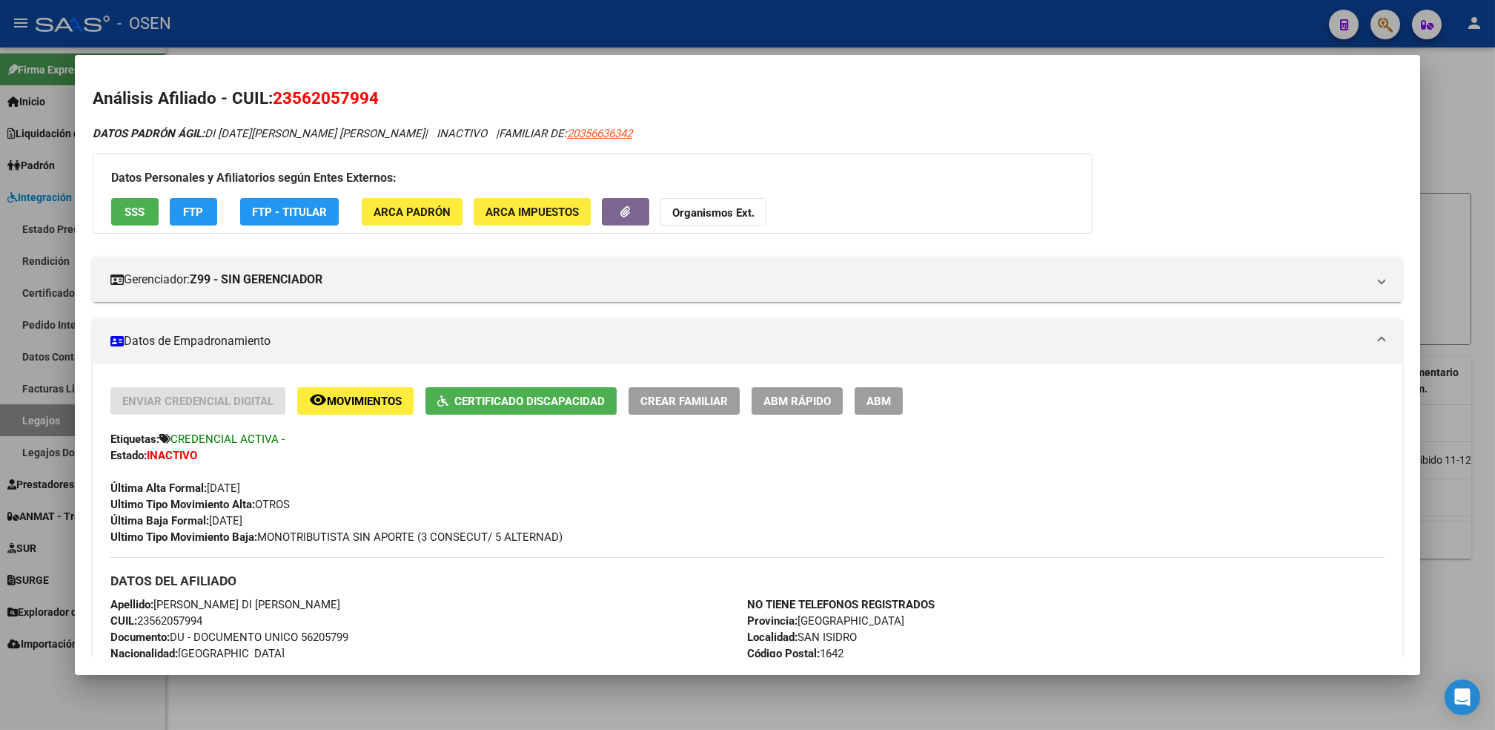
click at [550, 141] on div "DATOS PADRÓN ÁGIL: DI [DATE][PERSON_NAME] [PERSON_NAME] | INACTIVO | FAMILIAR D…" at bounding box center [748, 668] width 1310 height 1086
click at [567, 130] on span "20356636342" at bounding box center [599, 133] width 65 height 13
type textarea "20356636342"
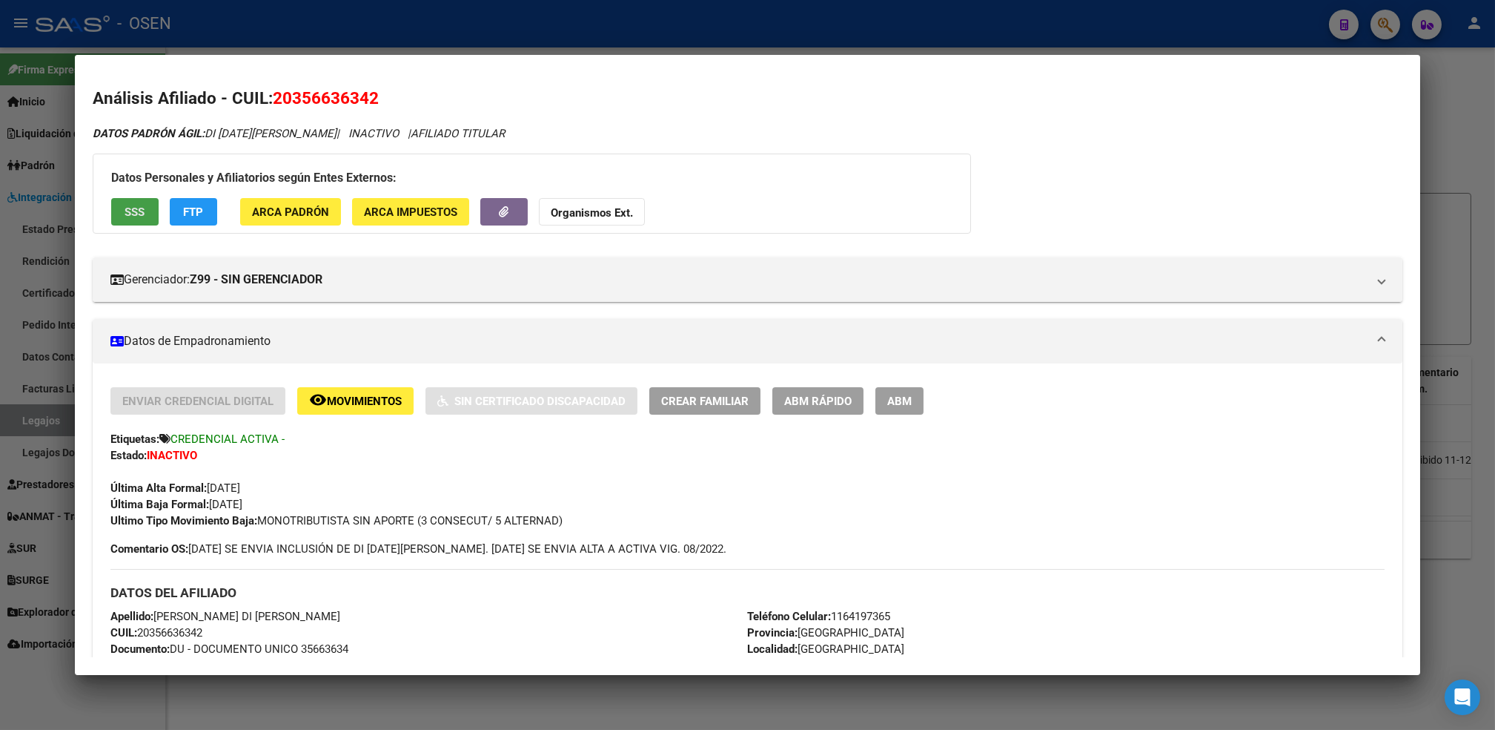
click at [129, 203] on button "SSS" at bounding box center [134, 211] width 47 height 27
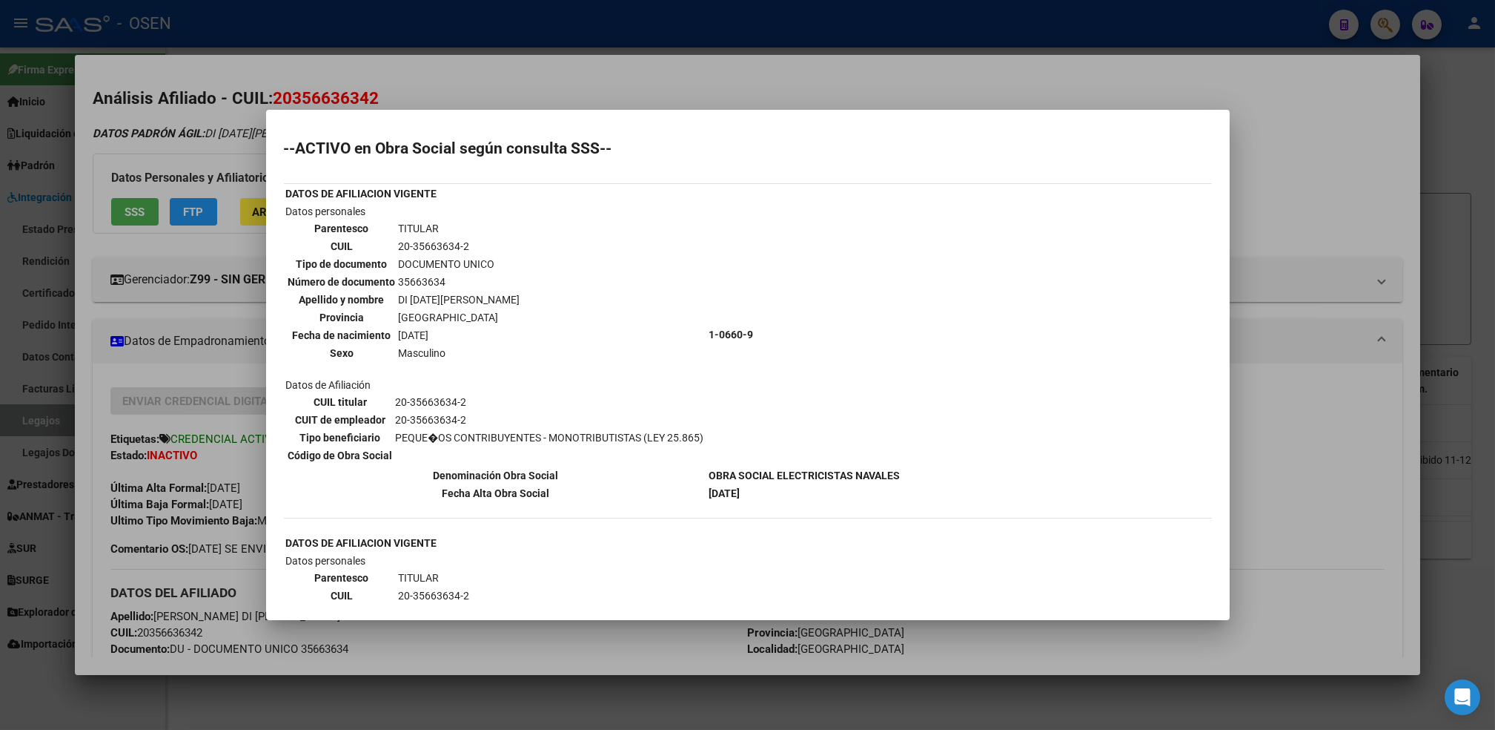
click at [799, 83] on div at bounding box center [747, 365] width 1495 height 730
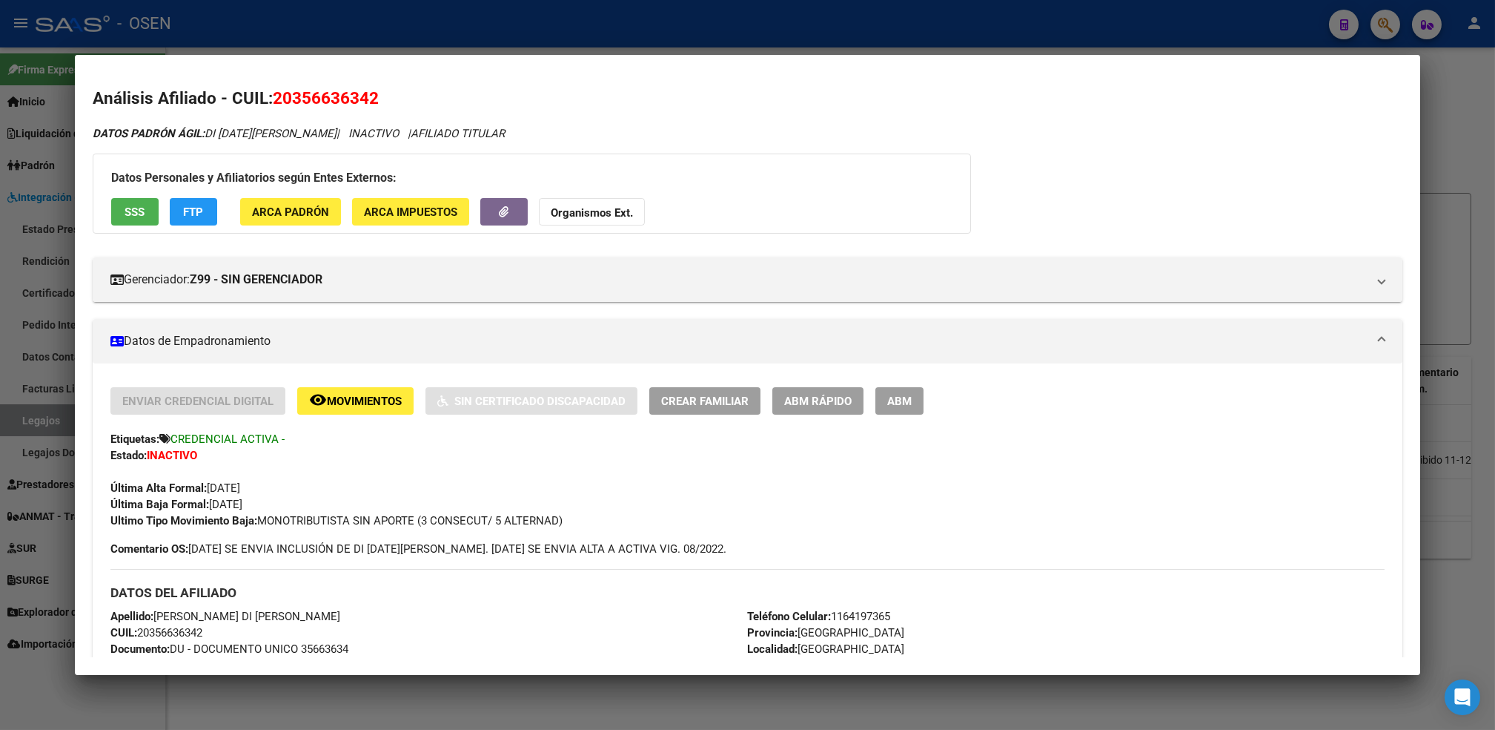
click at [181, 702] on div at bounding box center [747, 365] width 1495 height 730
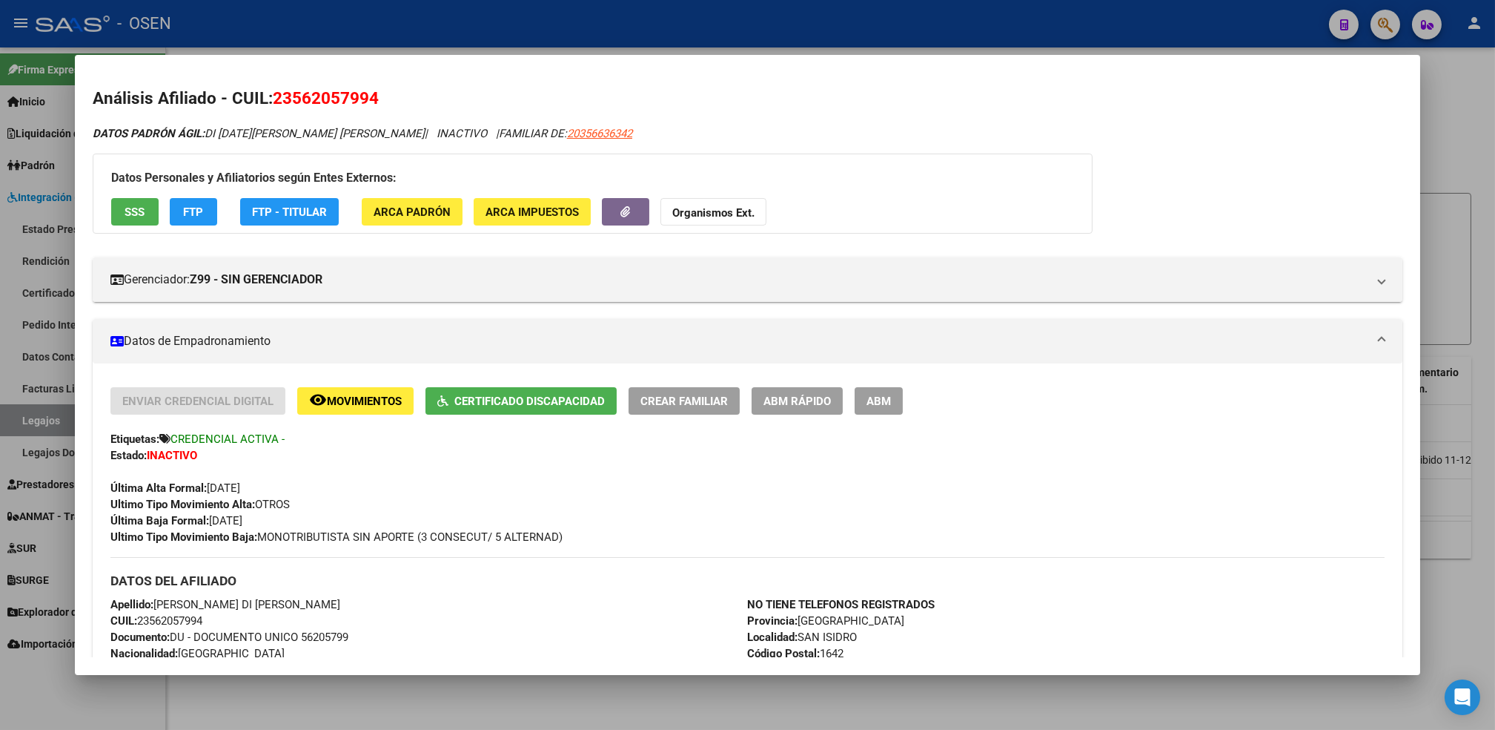
click at [670, 684] on div at bounding box center [747, 365] width 1495 height 730
